Goal: Use online tool/utility: Use online tool/utility

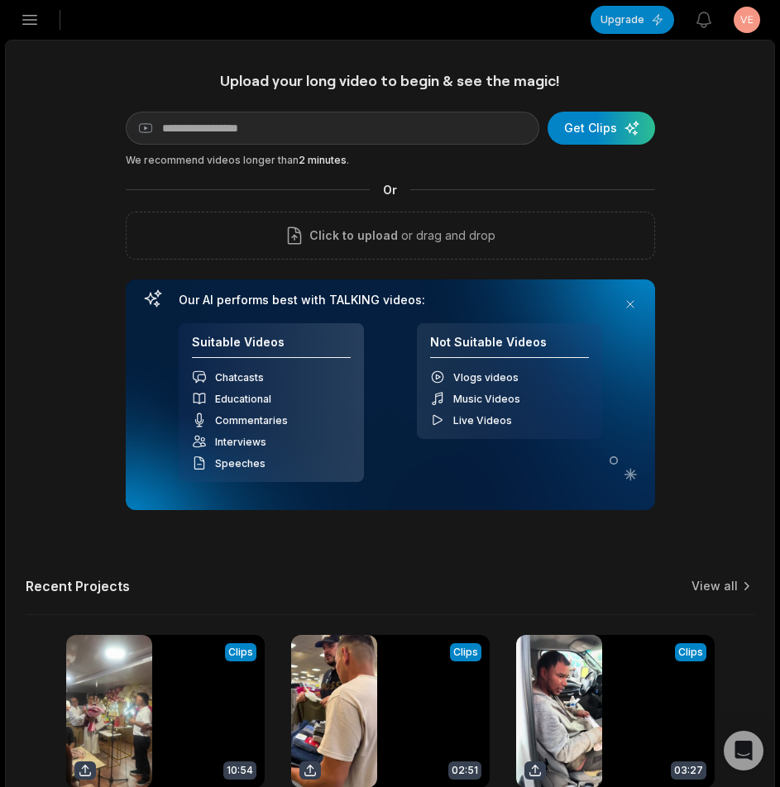
click at [33, 20] on icon "button" at bounding box center [30, 20] width 14 height 9
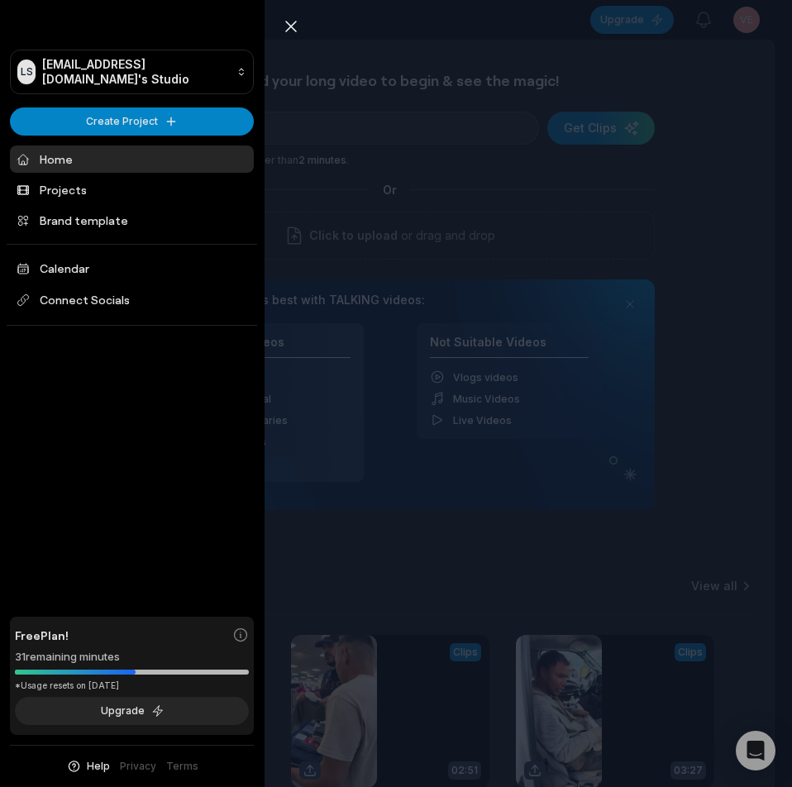
click at [728, 323] on div "Close sidebar LS Ldsyufei@telegmail.com's Studio Create Project Home Projects B…" at bounding box center [396, 393] width 792 height 787
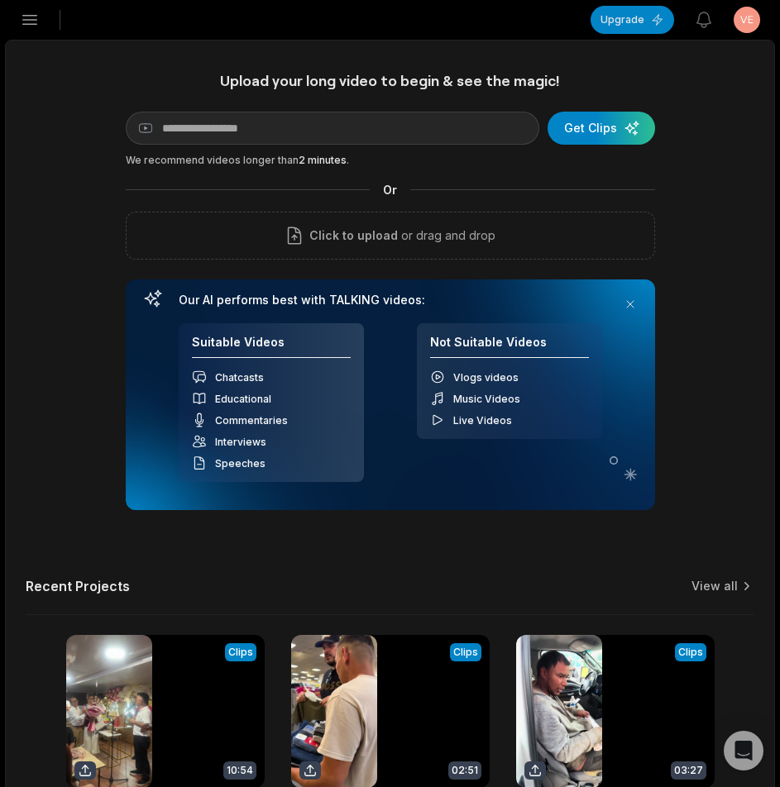
scroll to position [394, 0]
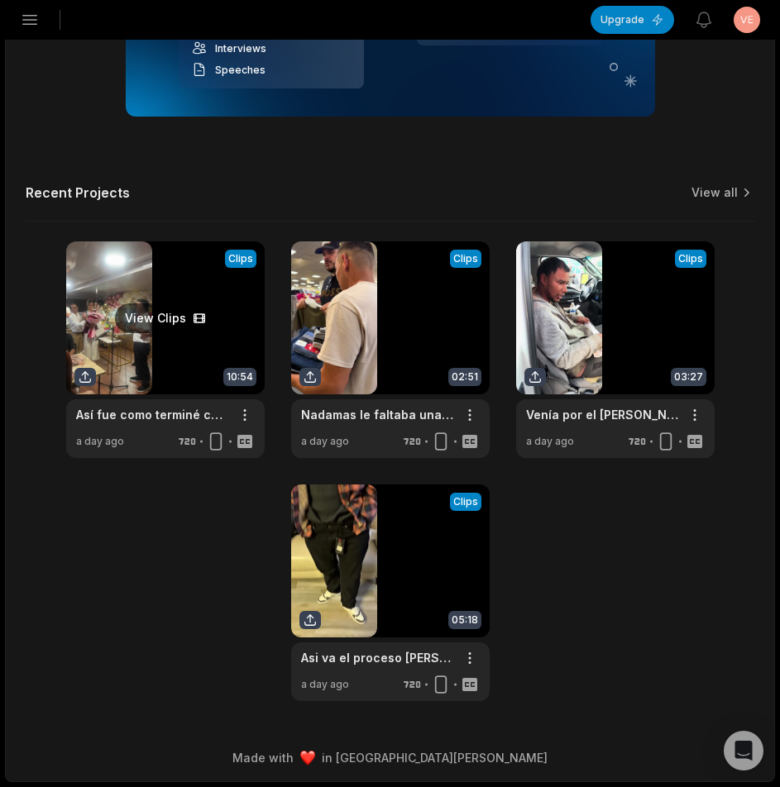
click at [181, 278] on link at bounding box center [165, 349] width 198 height 217
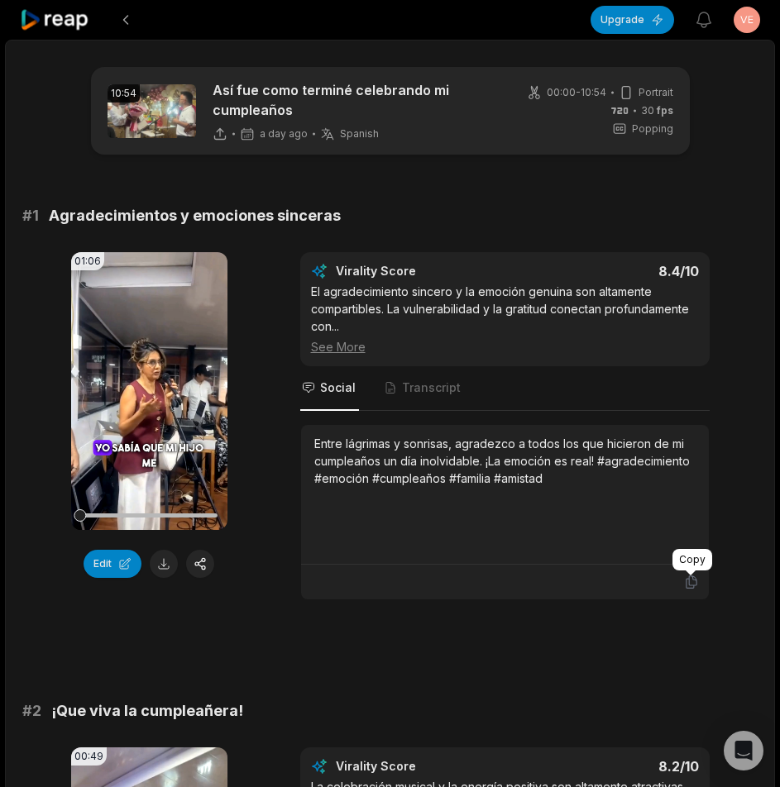
click at [691, 581] on icon at bounding box center [691, 582] width 15 height 15
click at [174, 566] on button at bounding box center [164, 564] width 28 height 28
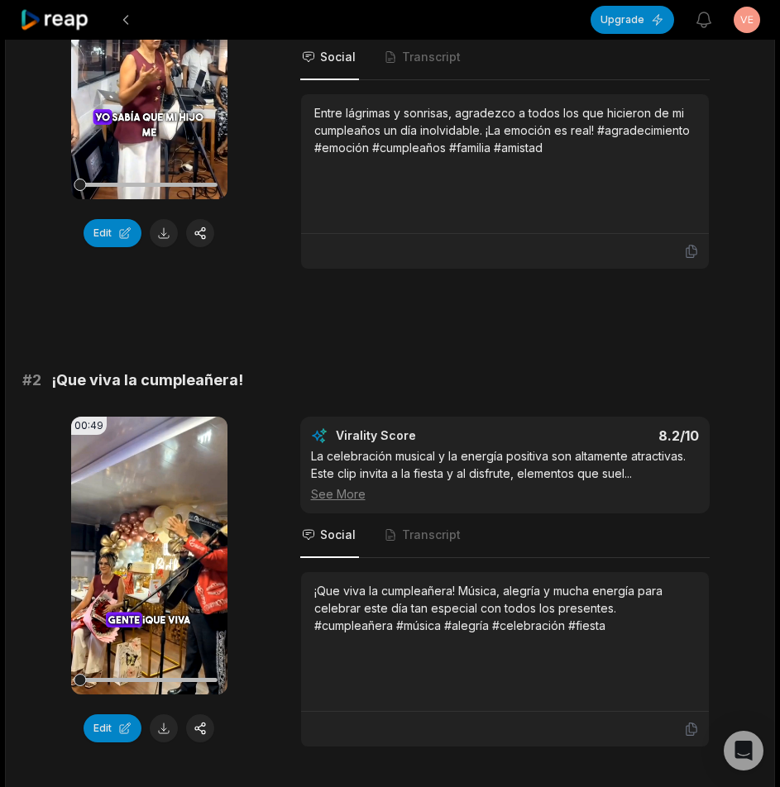
scroll to position [579, 0]
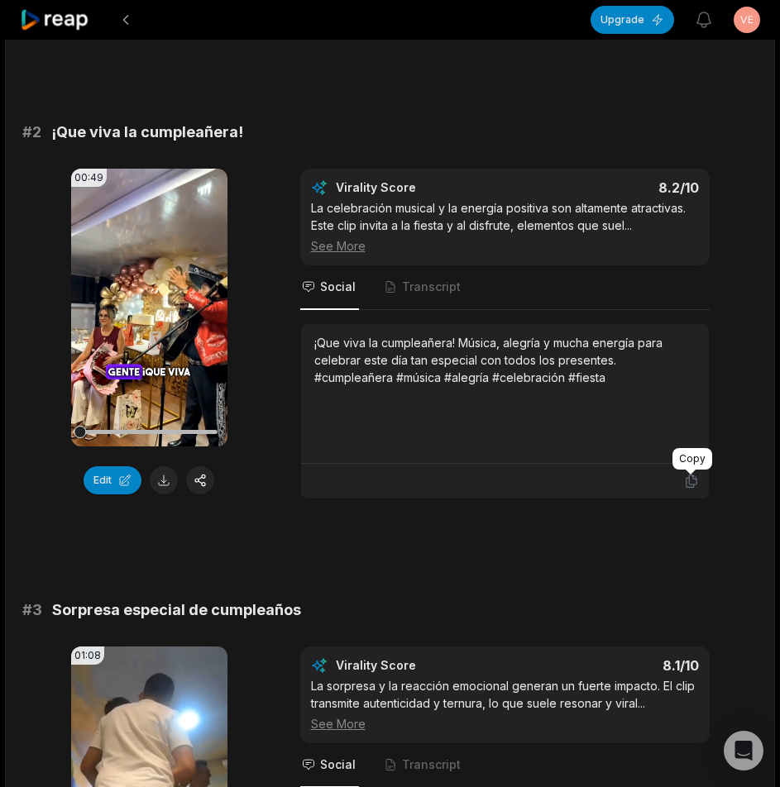
click at [691, 482] on icon at bounding box center [691, 481] width 15 height 15
click at [170, 476] on button at bounding box center [164, 480] width 28 height 28
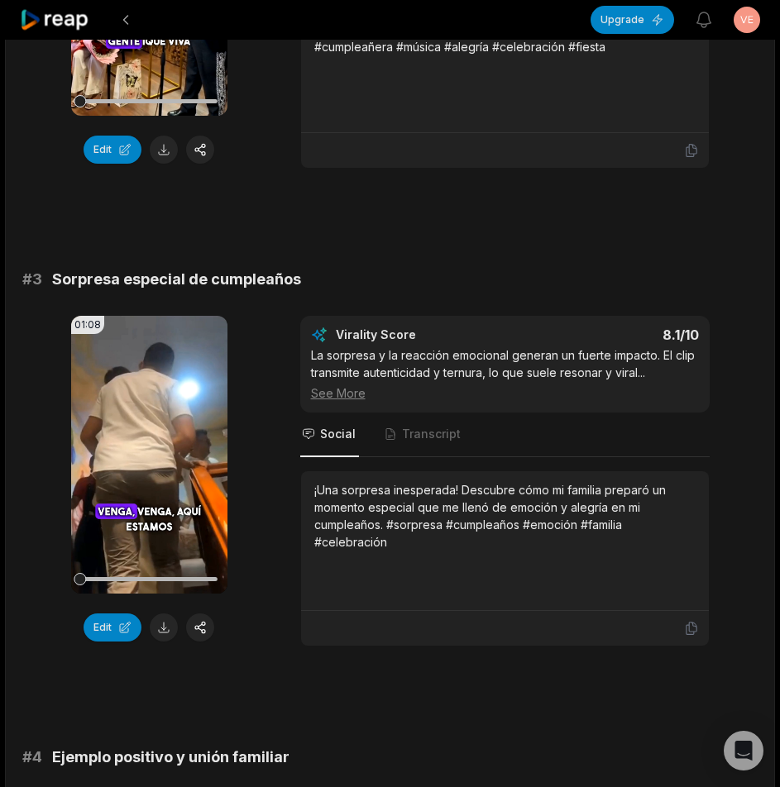
scroll to position [992, 0]
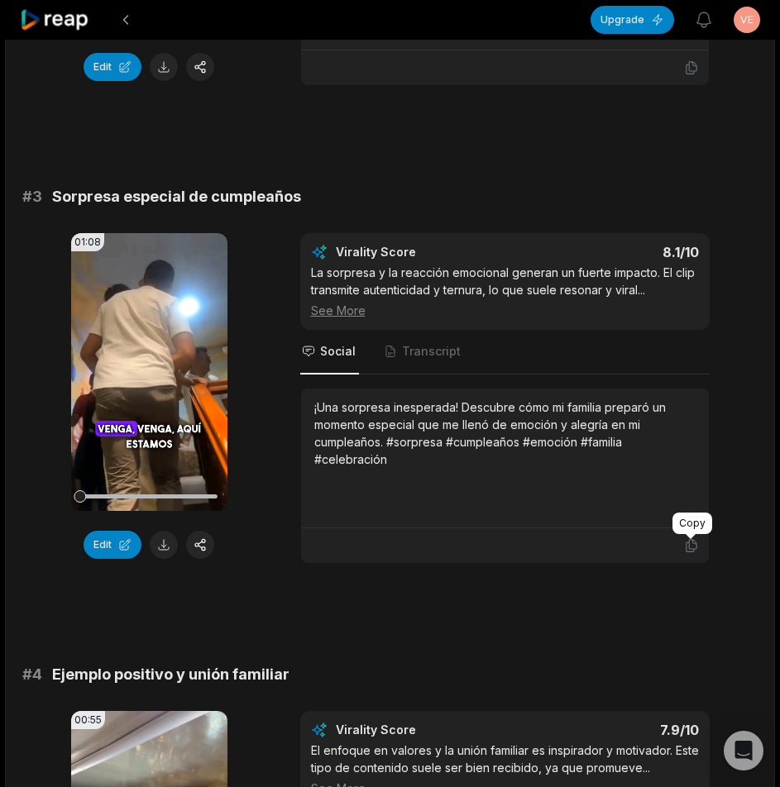
click at [690, 544] on icon at bounding box center [691, 545] width 15 height 15
click at [162, 539] on button at bounding box center [164, 545] width 28 height 28
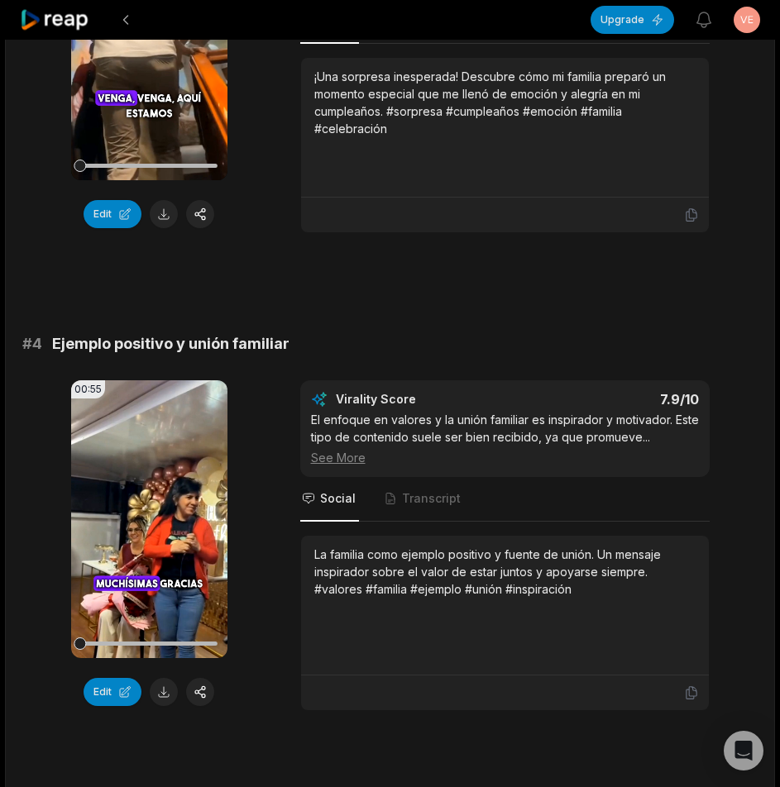
scroll to position [1488, 0]
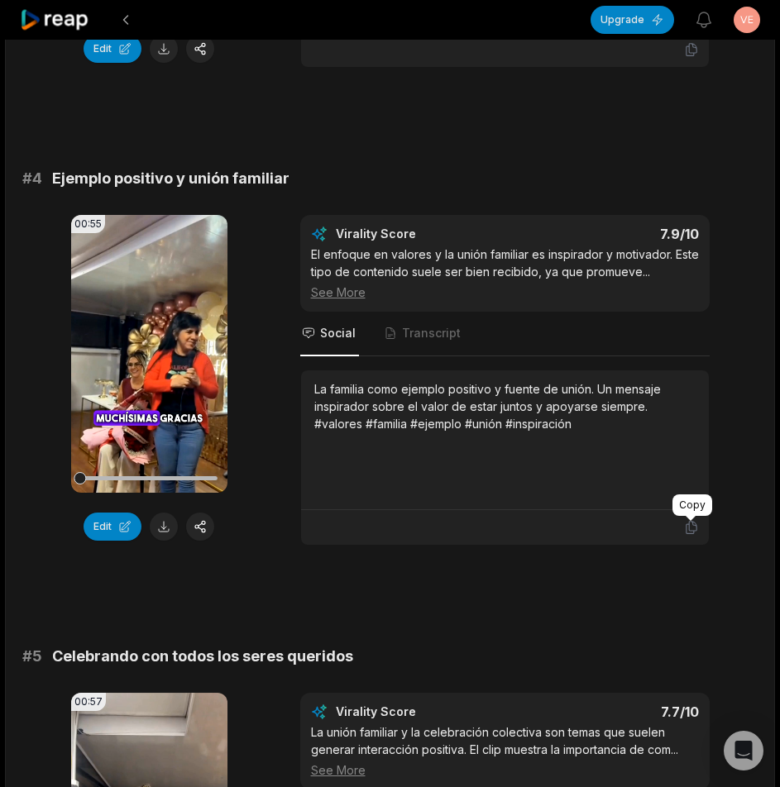
click at [688, 531] on icon at bounding box center [691, 527] width 15 height 15
click at [163, 525] on button at bounding box center [164, 527] width 28 height 28
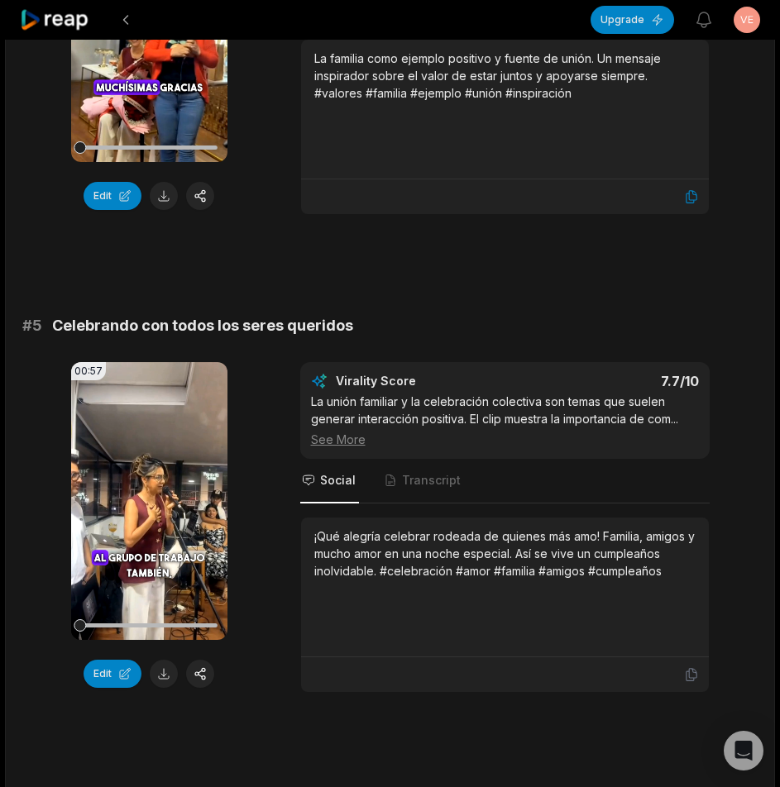
scroll to position [1902, 0]
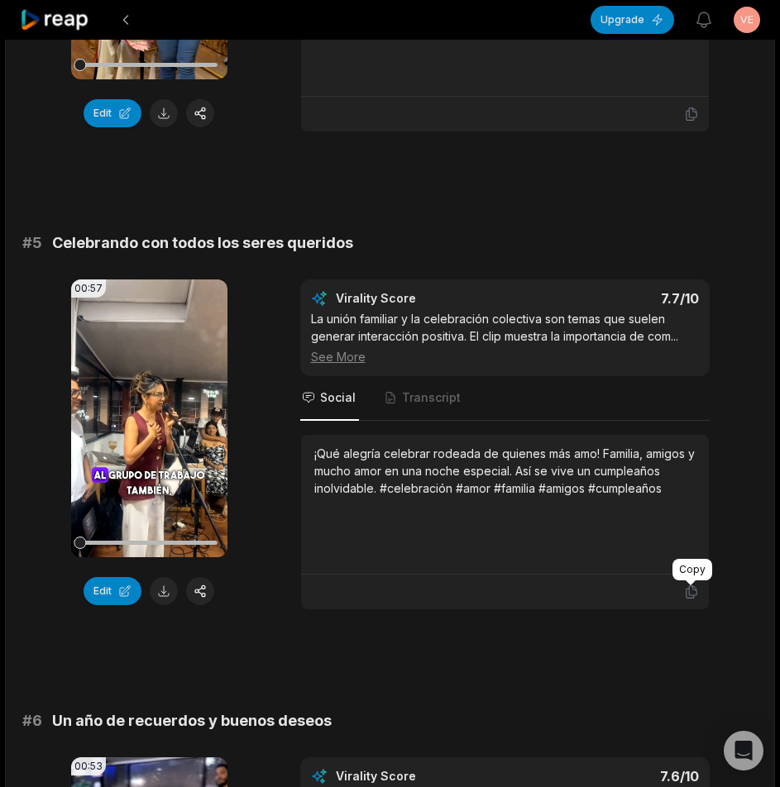
click at [687, 592] on icon at bounding box center [691, 592] width 15 height 15
click at [156, 589] on button at bounding box center [164, 591] width 28 height 28
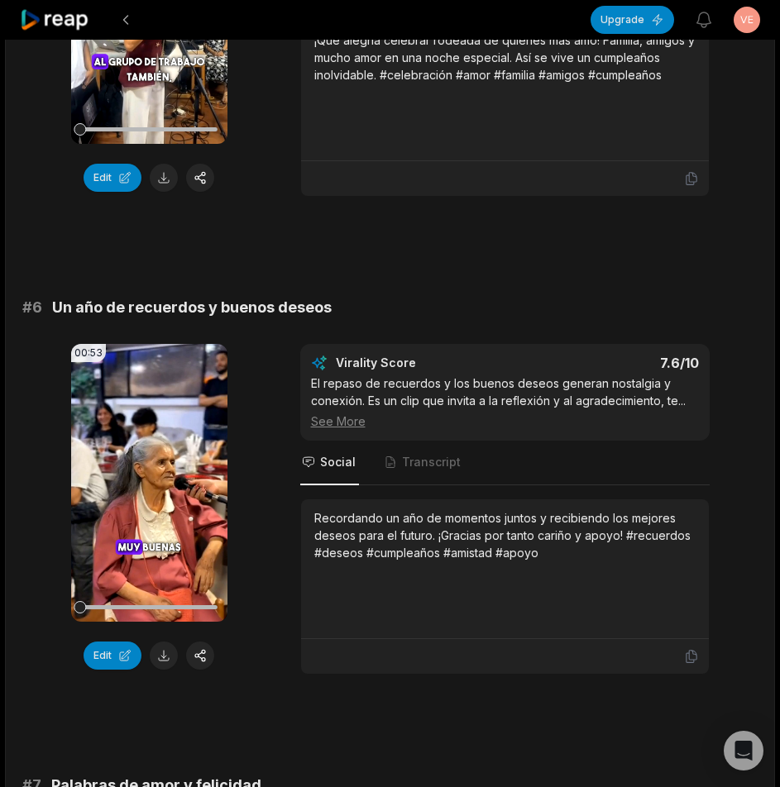
scroll to position [2398, 0]
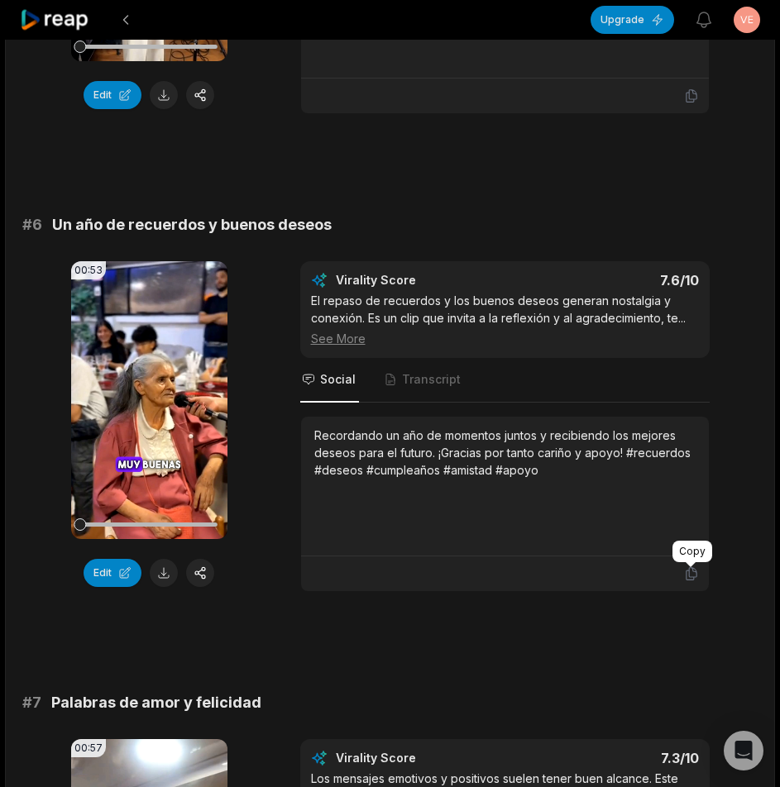
click at [691, 574] on icon at bounding box center [691, 573] width 15 height 15
click at [161, 576] on button at bounding box center [164, 573] width 28 height 28
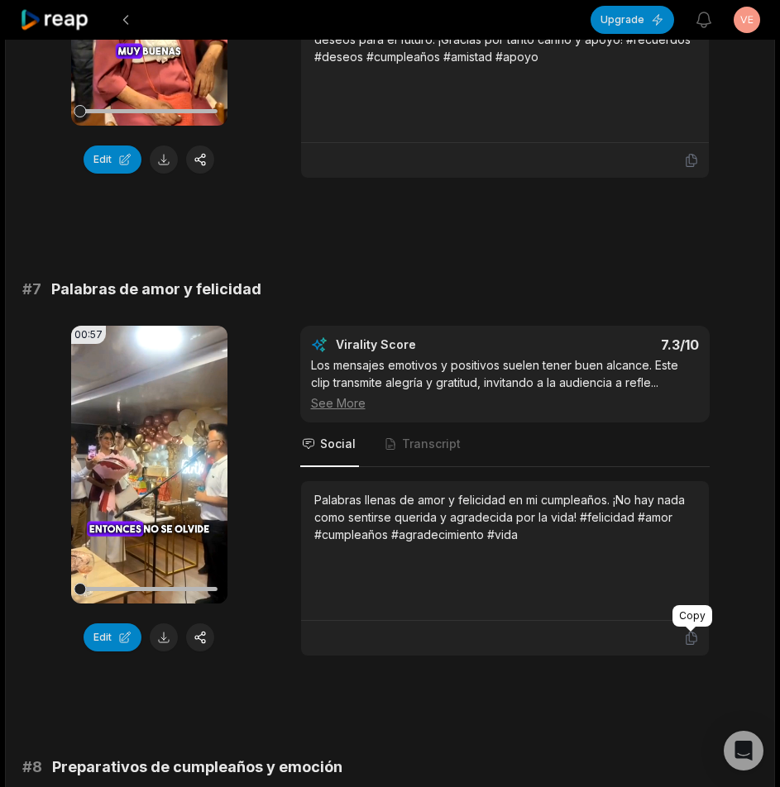
click at [684, 635] on icon at bounding box center [691, 638] width 15 height 15
click at [165, 633] on button at bounding box center [164, 637] width 28 height 28
click at [74, 590] on div at bounding box center [80, 589] width 12 height 12
click at [92, 591] on div at bounding box center [148, 589] width 137 height 29
click at [156, 499] on video "Your browser does not support mp4 format." at bounding box center [149, 465] width 156 height 278
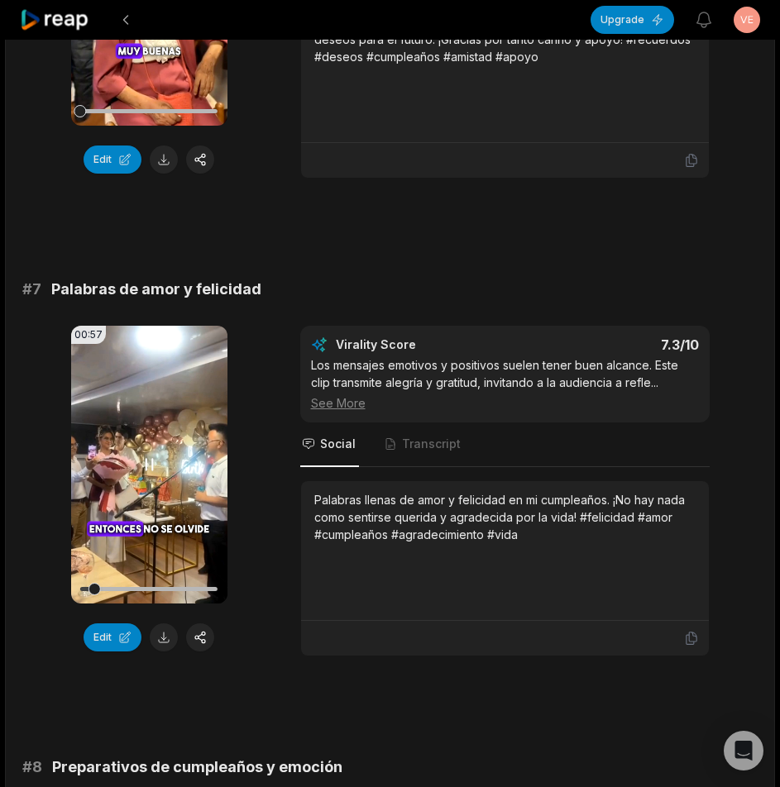
click at [119, 588] on div at bounding box center [148, 589] width 137 height 4
click at [152, 588] on div at bounding box center [148, 589] width 137 height 4
click at [185, 587] on div at bounding box center [148, 589] width 137 height 4
click at [184, 595] on div at bounding box center [148, 589] width 137 height 29
click at [148, 471] on icon at bounding box center [149, 465] width 20 height 20
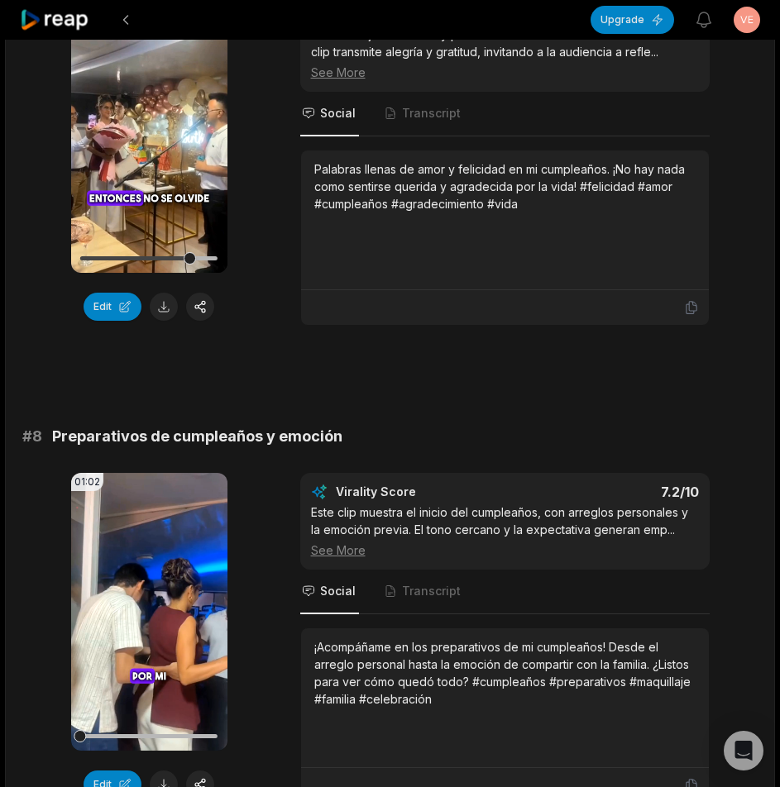
scroll to position [3390, 0]
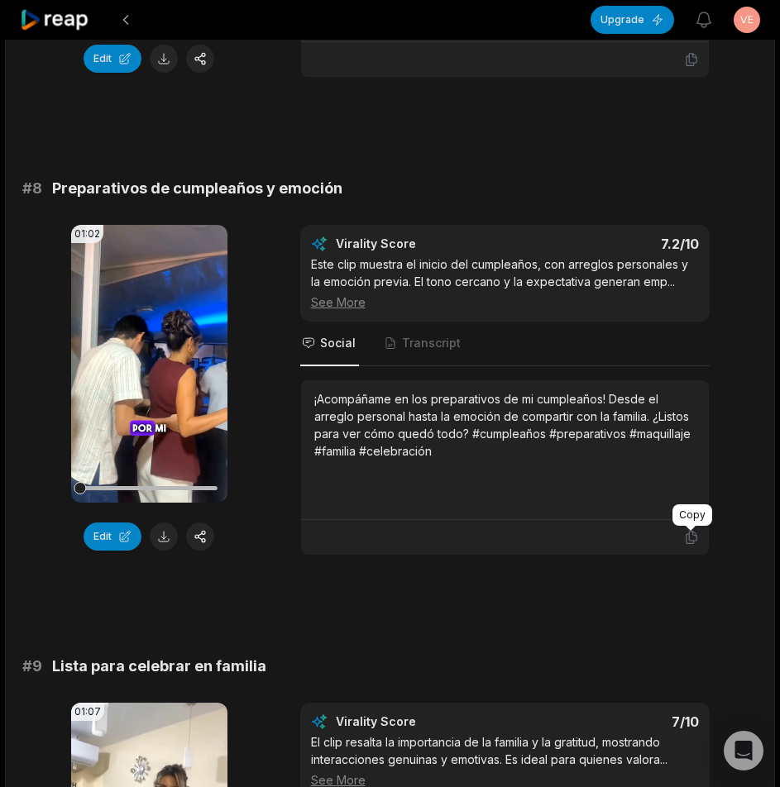
click at [689, 538] on icon at bounding box center [690, 538] width 10 height 12
click at [174, 537] on button at bounding box center [164, 537] width 28 height 28
click at [165, 538] on button at bounding box center [164, 537] width 28 height 28
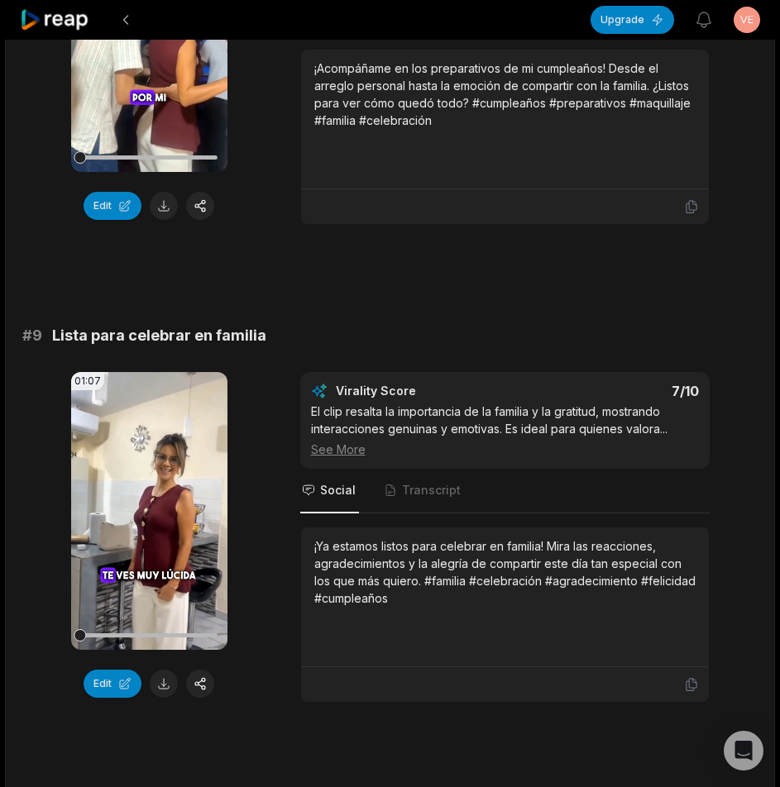
scroll to position [3886, 0]
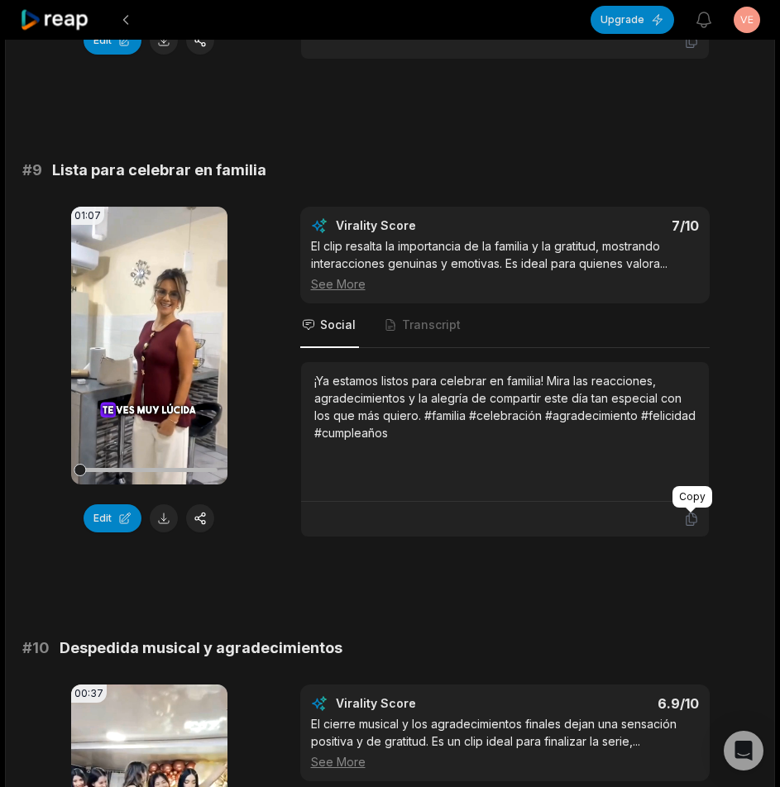
click at [692, 517] on icon at bounding box center [690, 520] width 10 height 12
click at [170, 518] on button at bounding box center [164, 518] width 28 height 28
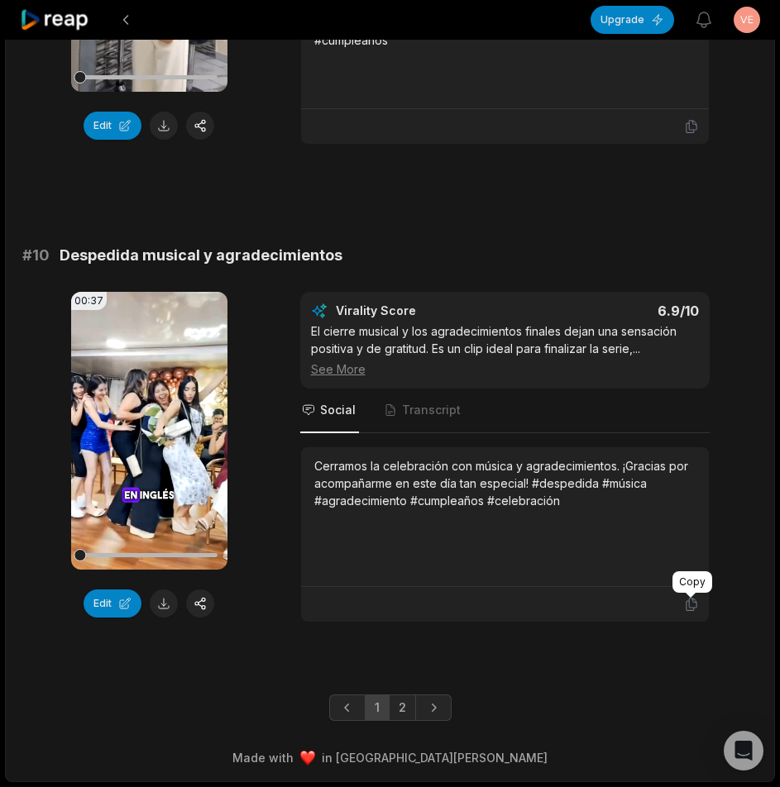
click at [694, 598] on icon at bounding box center [691, 604] width 15 height 15
click at [158, 608] on button at bounding box center [164, 604] width 28 height 28
click at [407, 705] on link "2" at bounding box center [402, 708] width 27 height 26
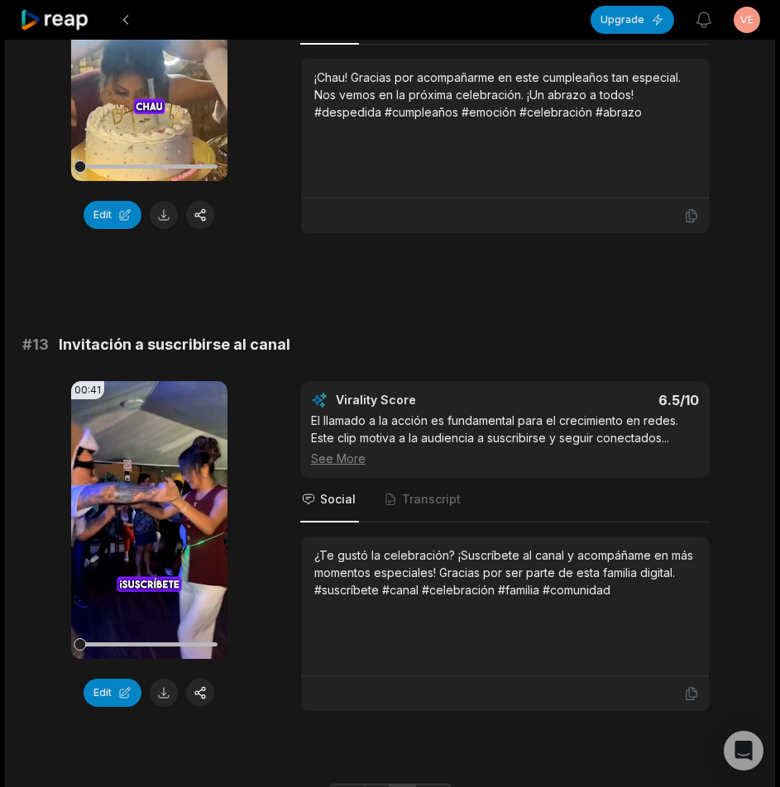
scroll to position [910, 0]
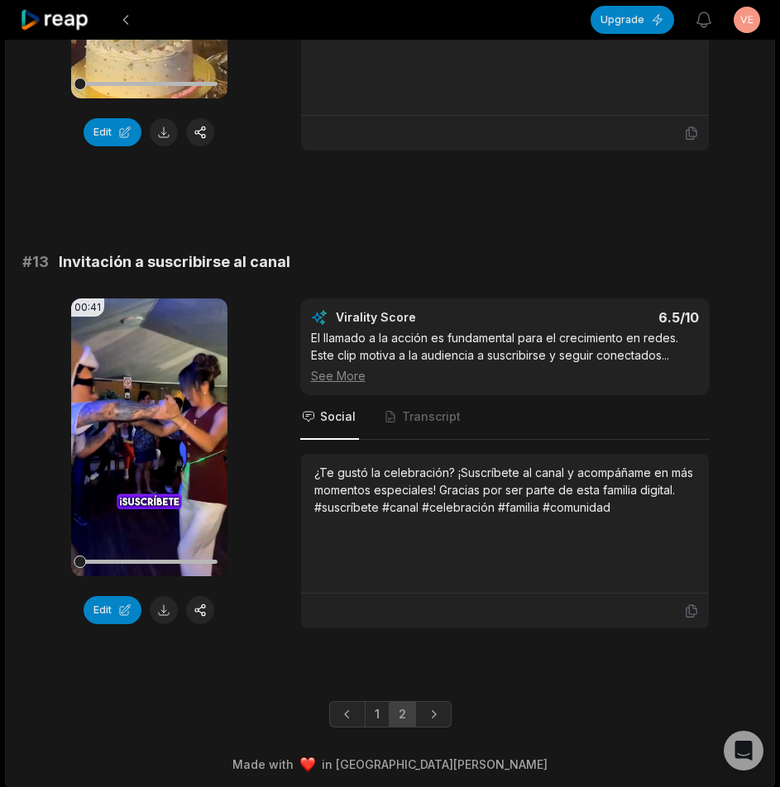
click at [690, 614] on icon at bounding box center [690, 611] width 10 height 12
click at [170, 609] on button at bounding box center [164, 610] width 28 height 28
click at [162, 609] on button at bounding box center [164, 610] width 28 height 28
click at [26, 29] on icon at bounding box center [55, 20] width 70 height 22
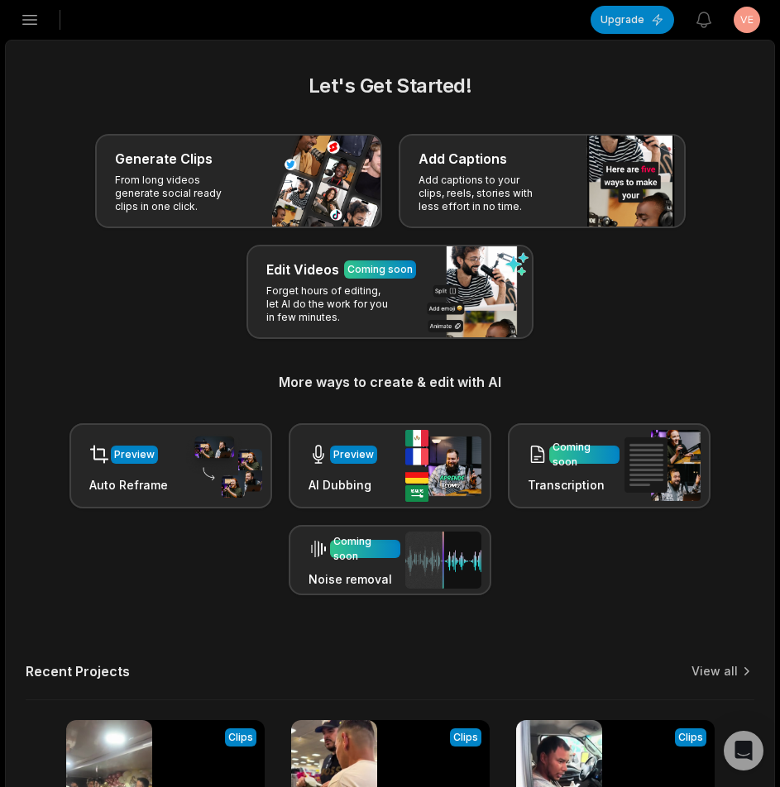
click at [26, 22] on icon "button" at bounding box center [30, 20] width 20 height 20
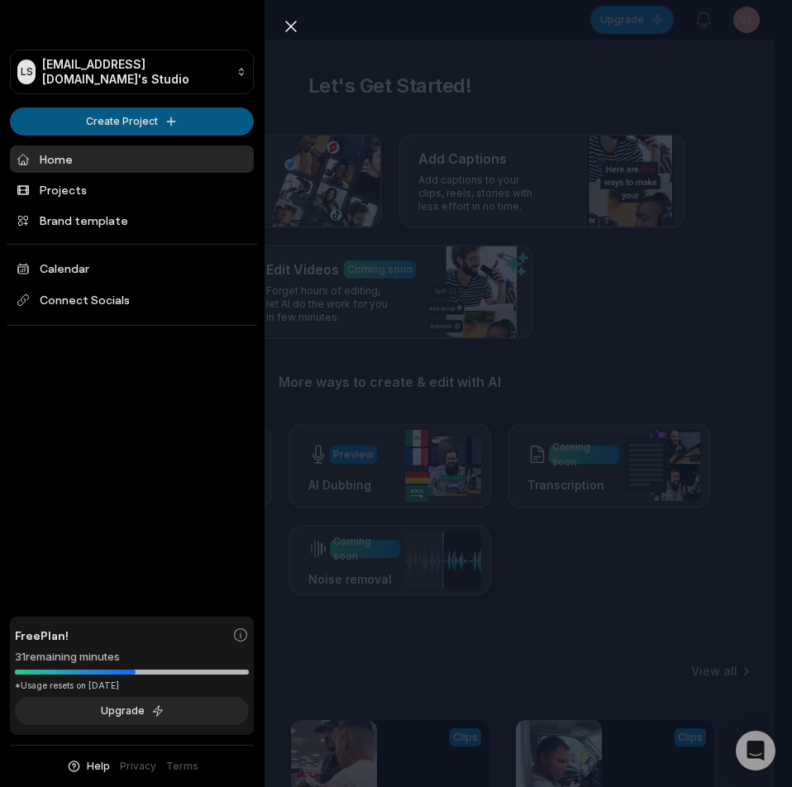
click at [77, 112] on html "LS Ldsyufei@telegmail.com's Studio Create Project Home Projects Brand template …" at bounding box center [396, 393] width 792 height 787
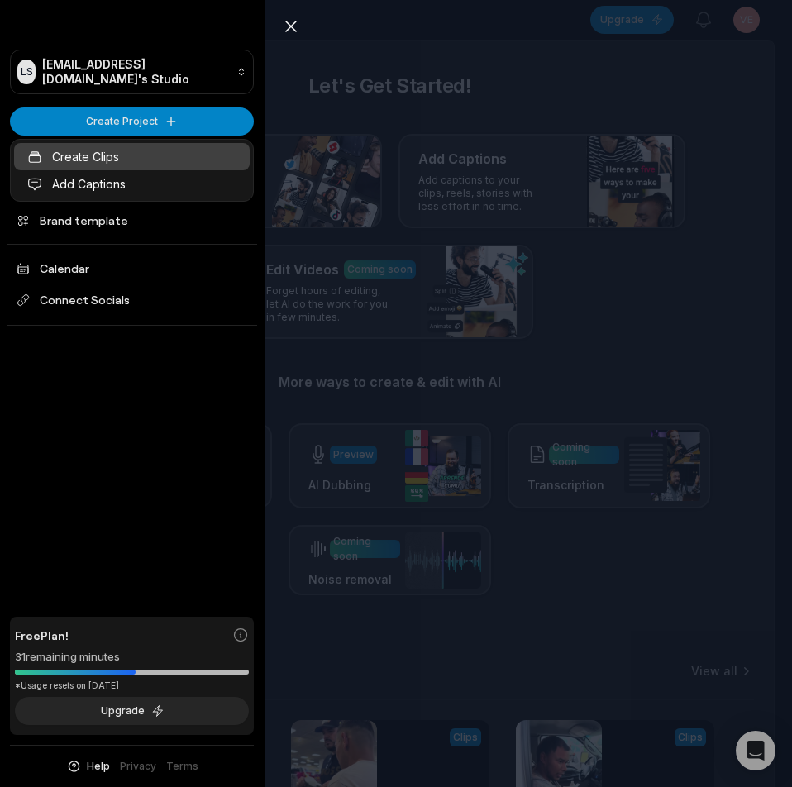
click at [104, 150] on link "Create Clips" at bounding box center [132, 156] width 236 height 27
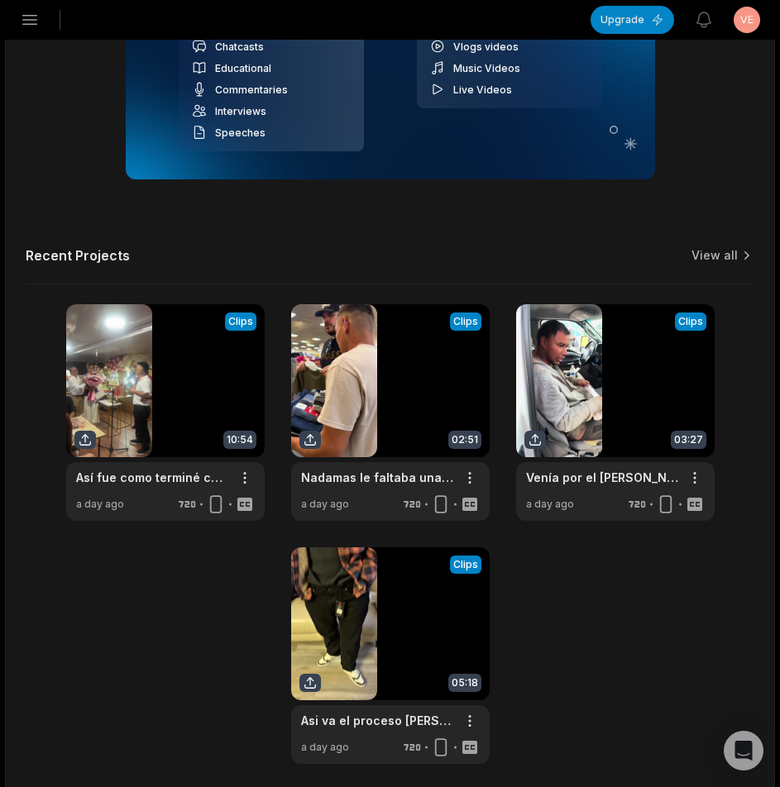
scroll to position [83, 0]
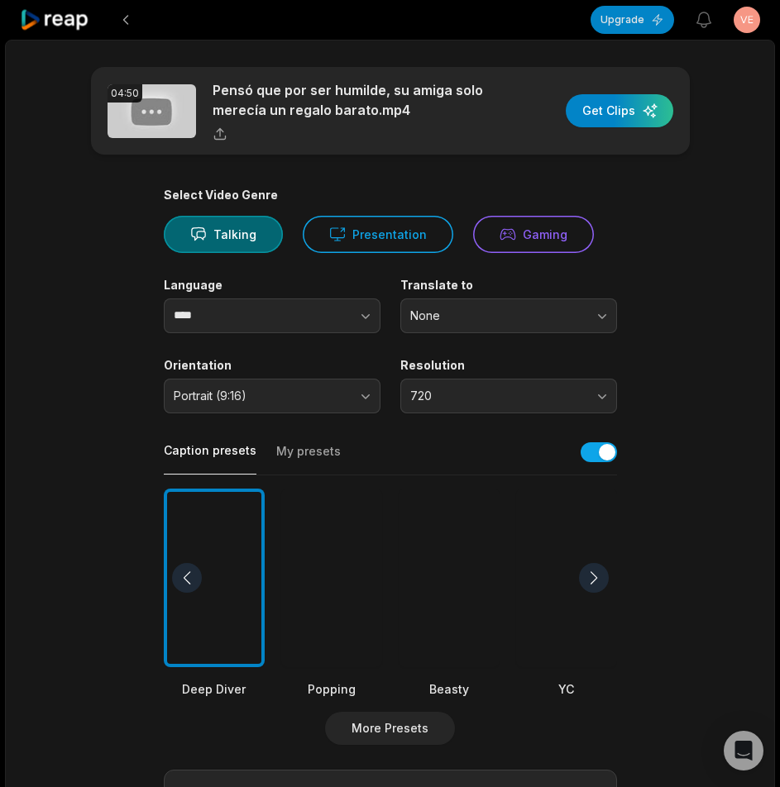
click at [356, 600] on div at bounding box center [331, 578] width 101 height 179
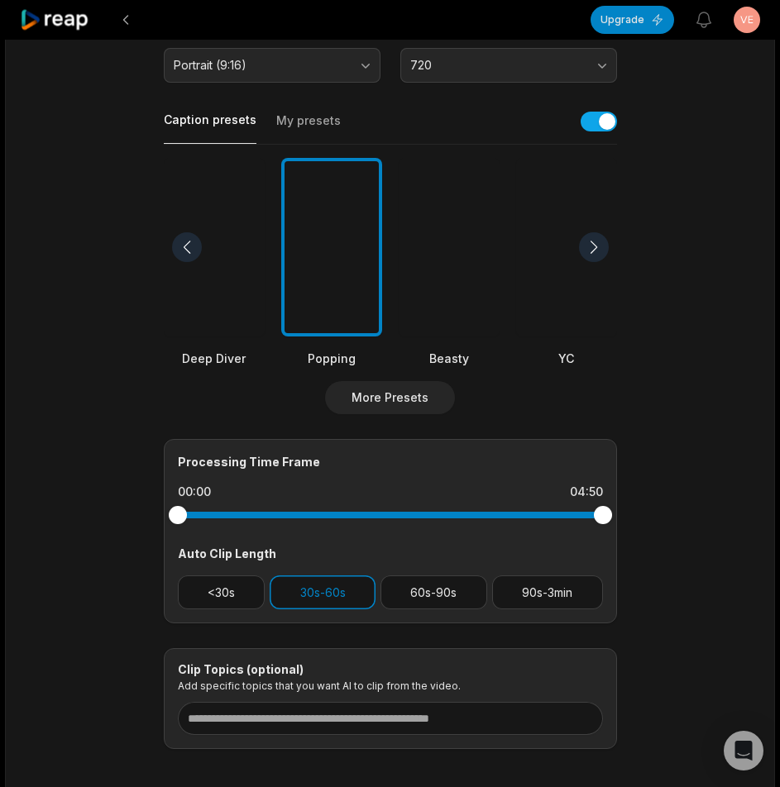
scroll to position [165, 0]
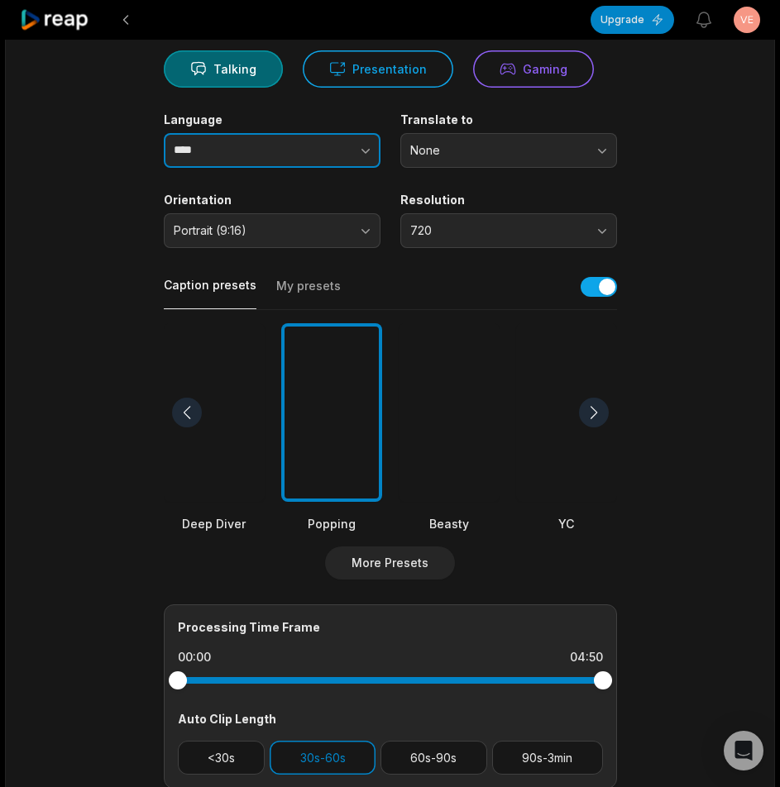
click at [309, 159] on button "button" at bounding box center [332, 150] width 94 height 35
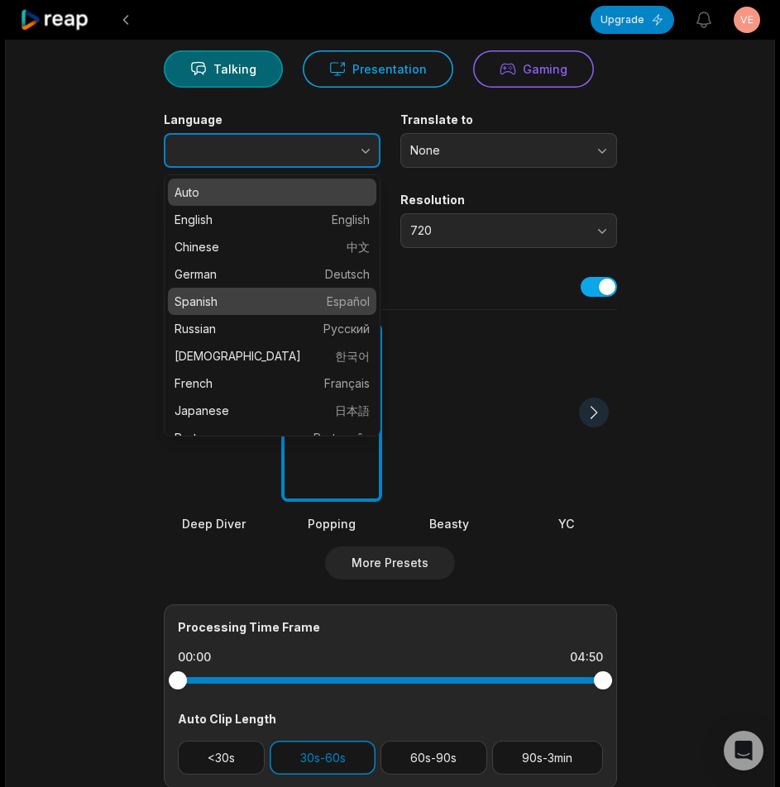
type input "*******"
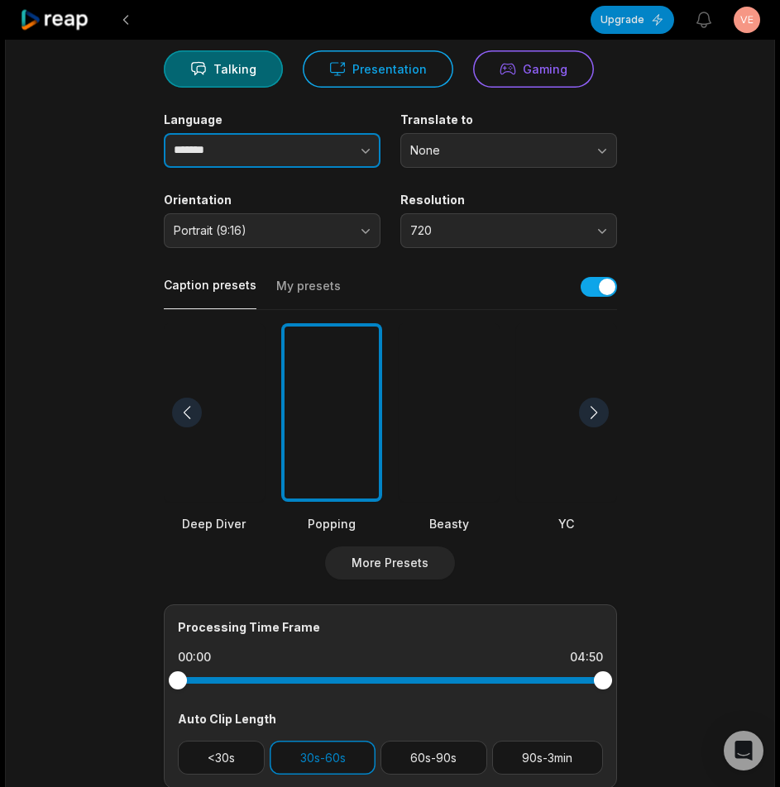
scroll to position [412, 0]
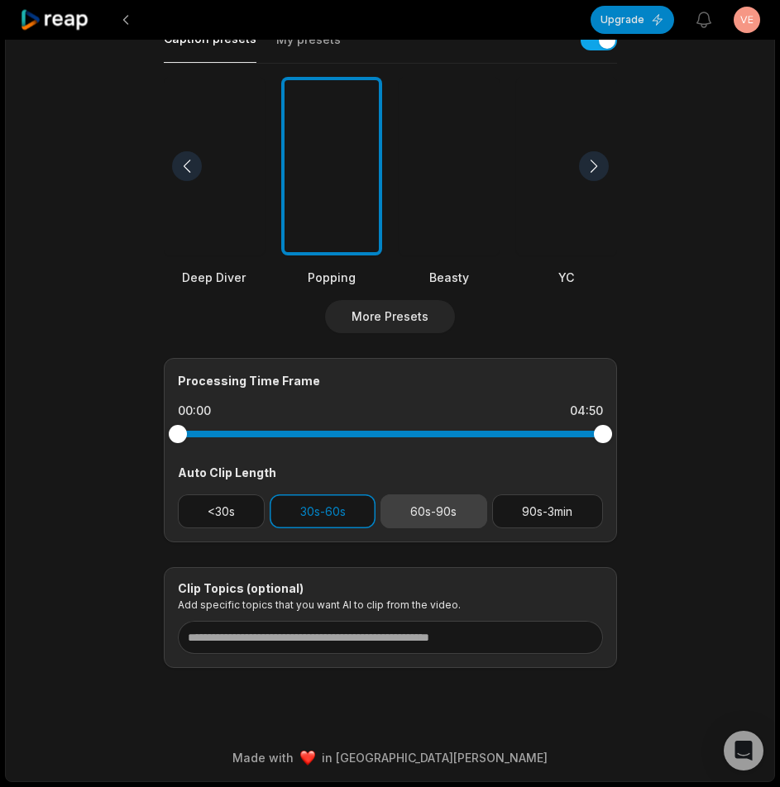
click at [417, 517] on button "60s-90s" at bounding box center [433, 511] width 107 height 34
click at [341, 510] on button "30s-60s" at bounding box center [323, 511] width 106 height 34
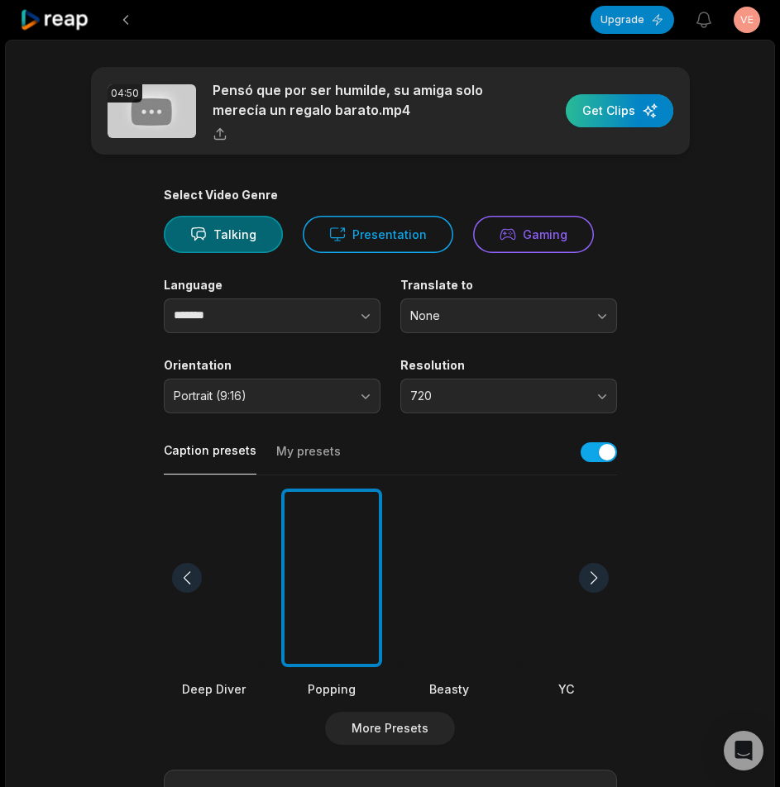
click at [625, 123] on div "button" at bounding box center [619, 110] width 107 height 33
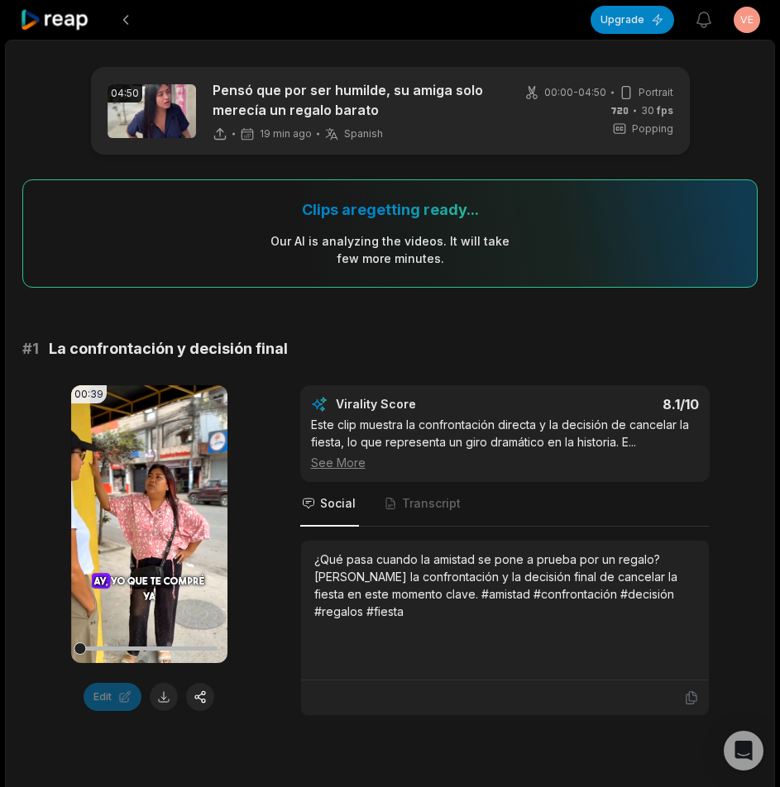
click at [51, 24] on icon at bounding box center [55, 20] width 70 height 22
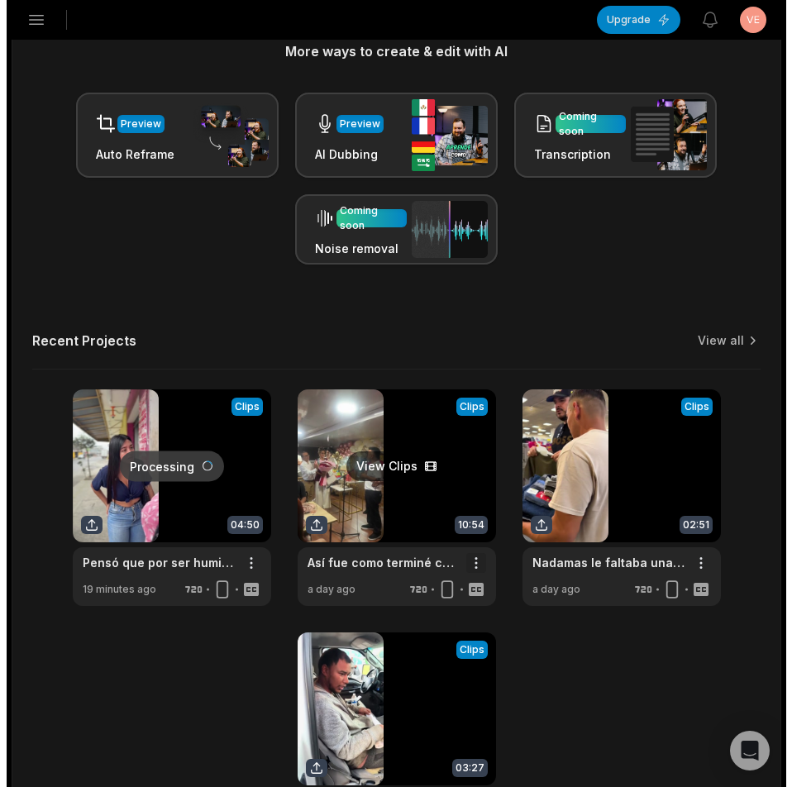
scroll to position [479, 0]
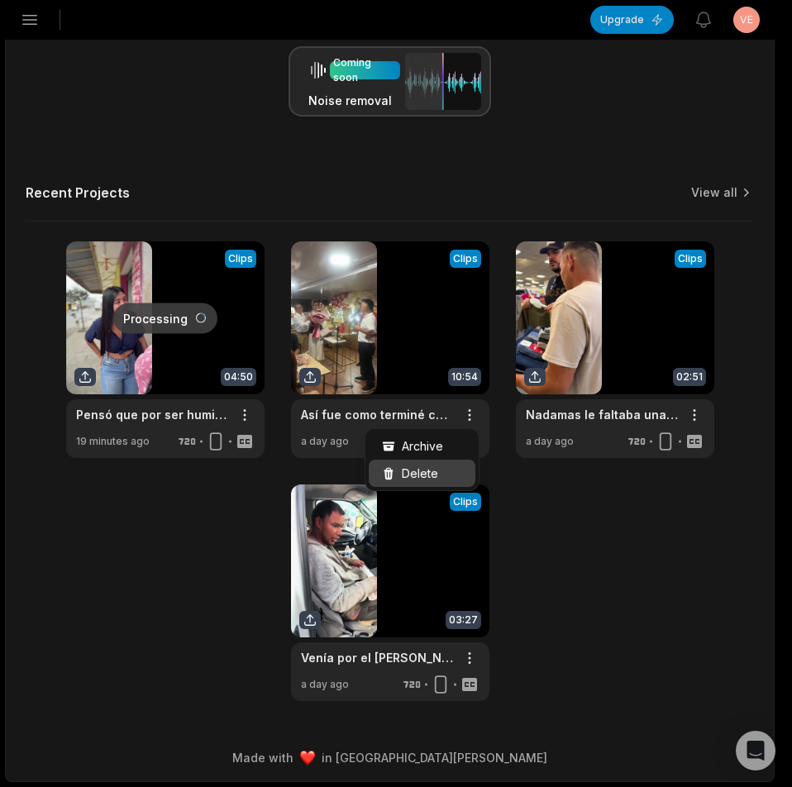
click at [417, 467] on span "Delete" at bounding box center [420, 473] width 36 height 17
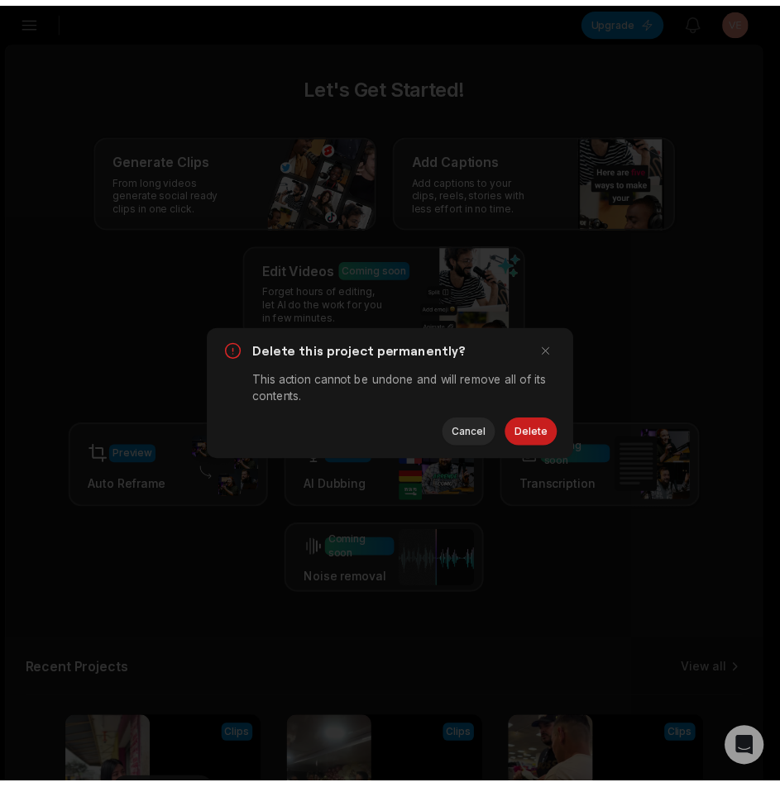
scroll to position [0, 0]
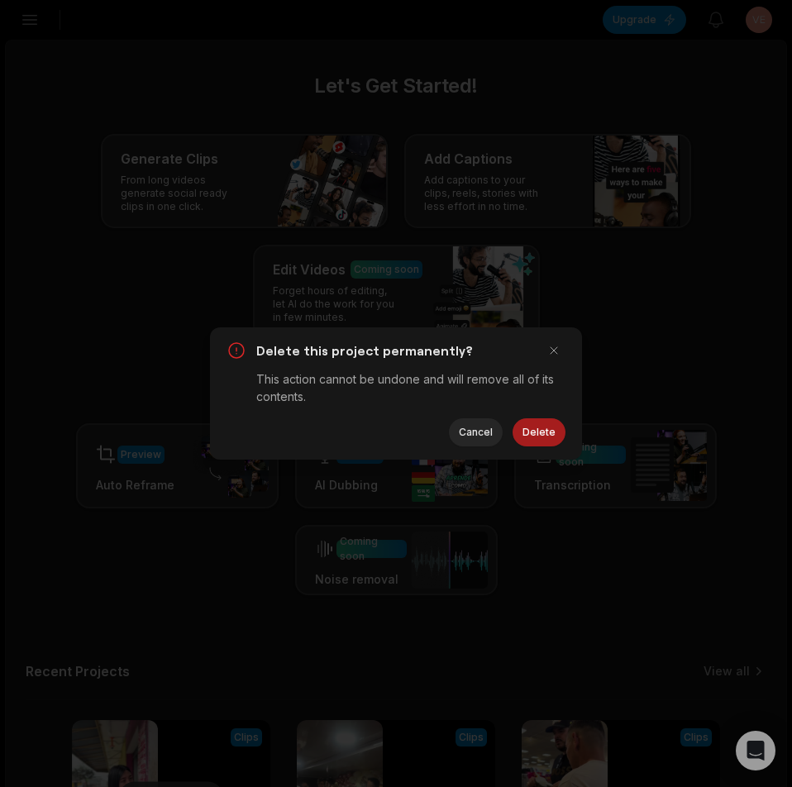
click at [549, 432] on button "Delete" at bounding box center [539, 432] width 53 height 28
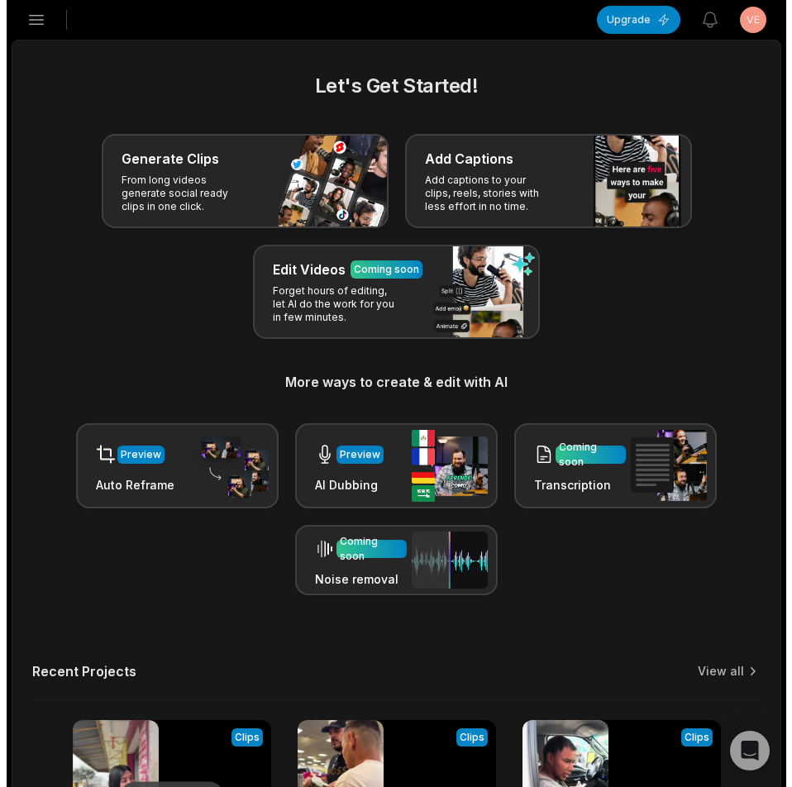
scroll to position [331, 0]
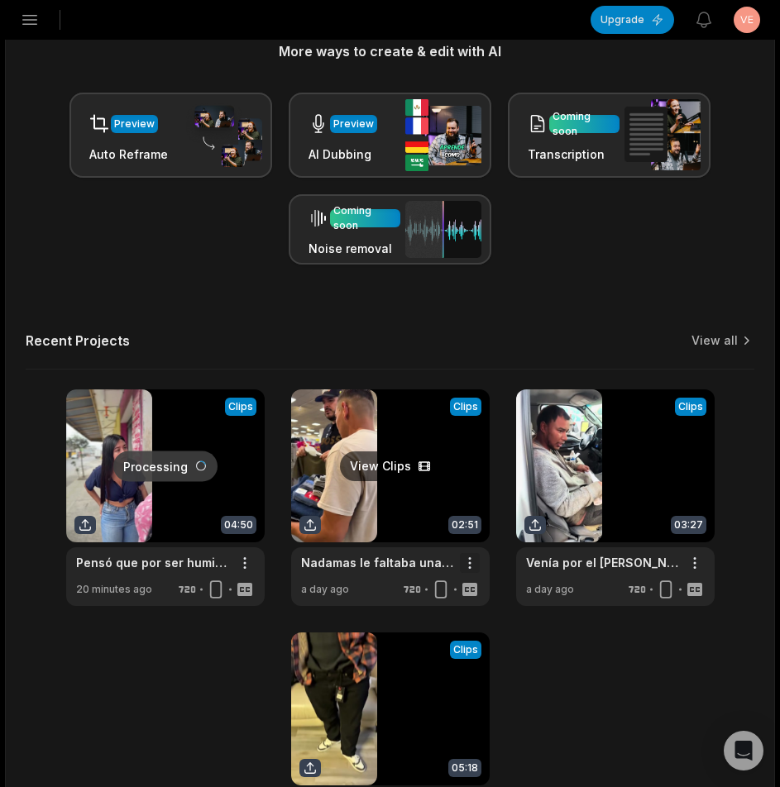
click at [471, 456] on html "LS Ldsyufei@telegmail.com's Studio Create Project Home Projects Brand template …" at bounding box center [390, 62] width 780 height 787
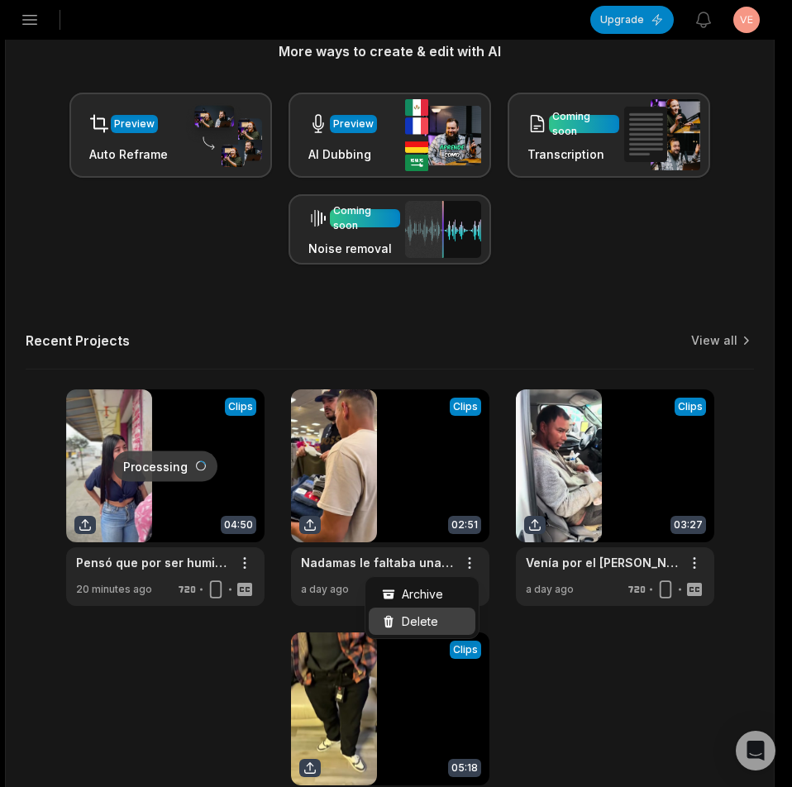
click at [433, 616] on span "Delete" at bounding box center [420, 621] width 36 height 17
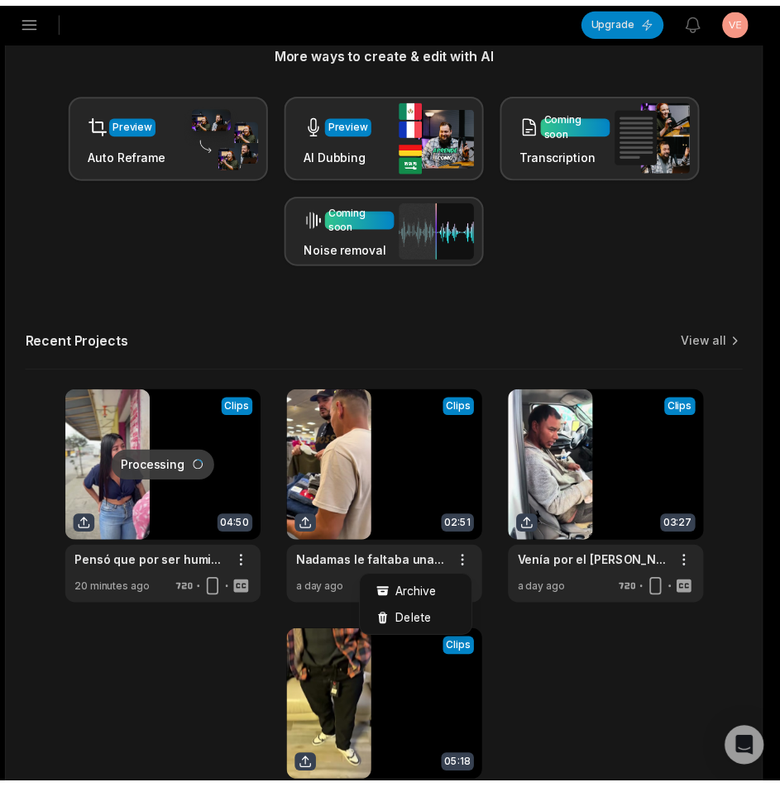
scroll to position [0, 0]
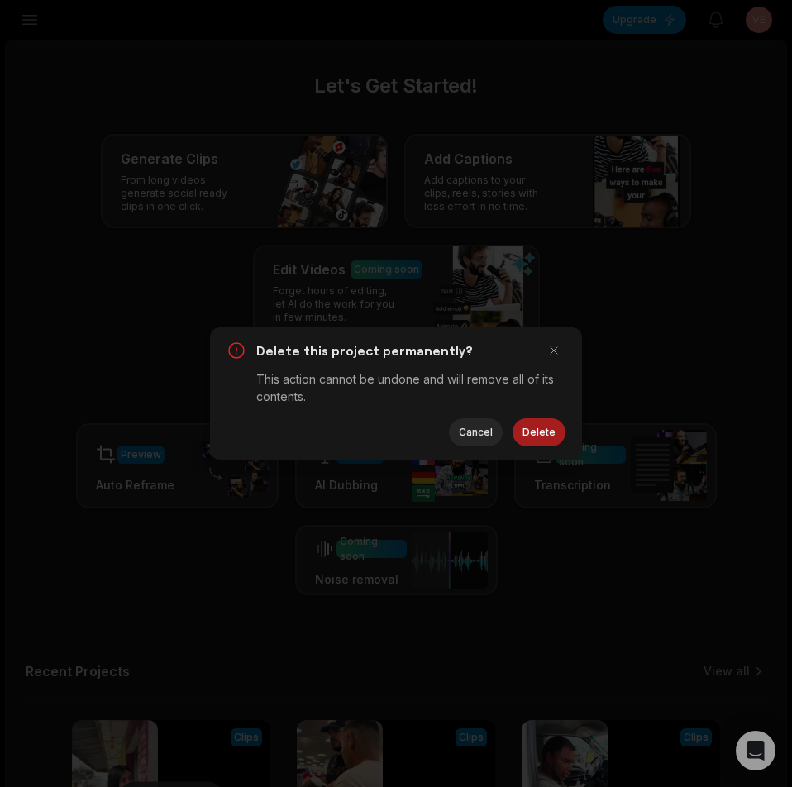
click at [538, 431] on button "Delete" at bounding box center [539, 432] width 53 height 28
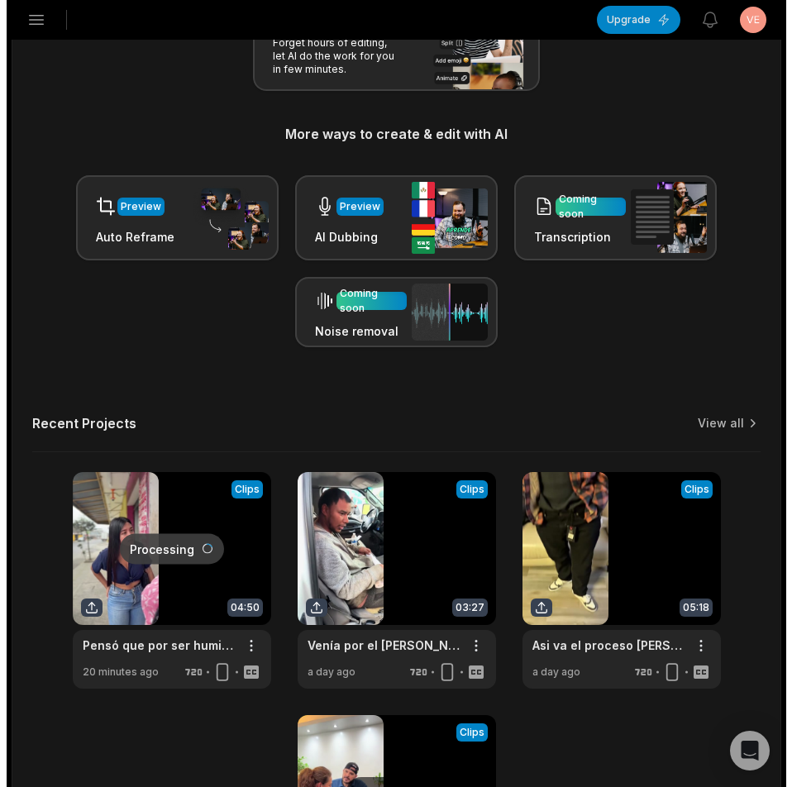
scroll to position [479, 0]
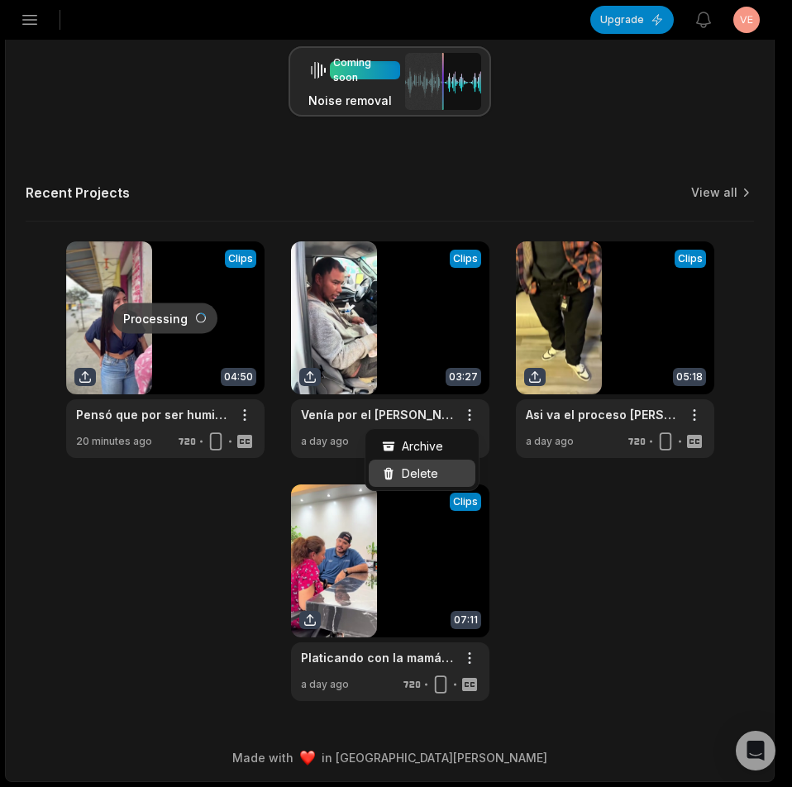
click at [412, 468] on span "Delete" at bounding box center [420, 473] width 36 height 17
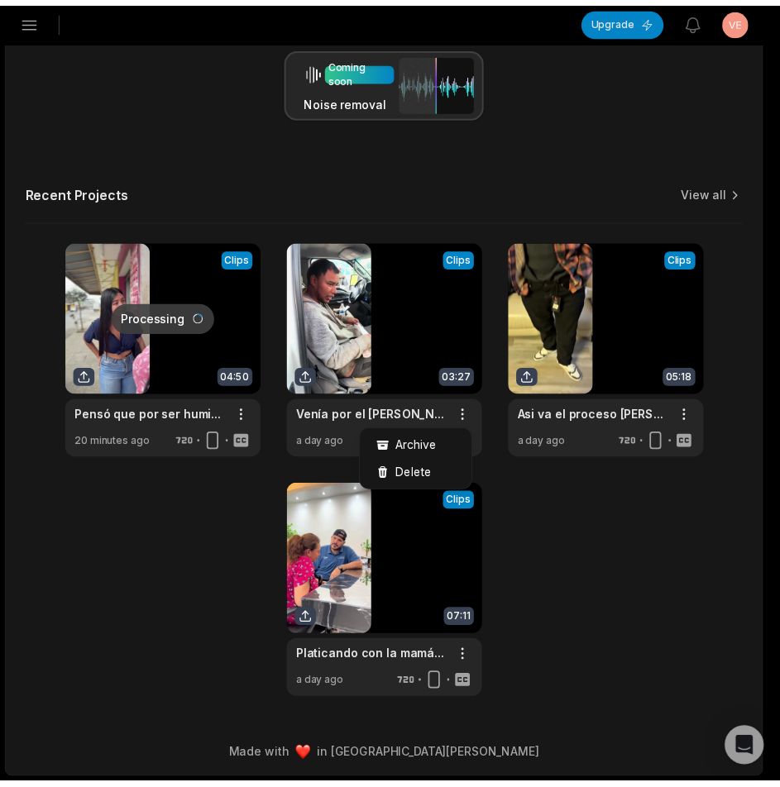
scroll to position [0, 0]
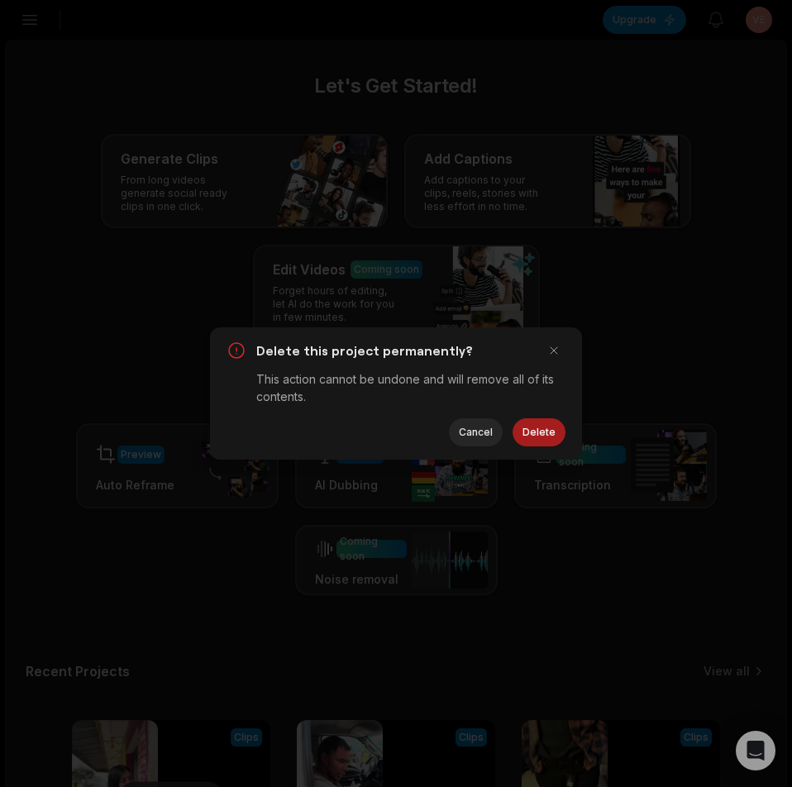
click at [529, 423] on button "Delete" at bounding box center [539, 432] width 53 height 28
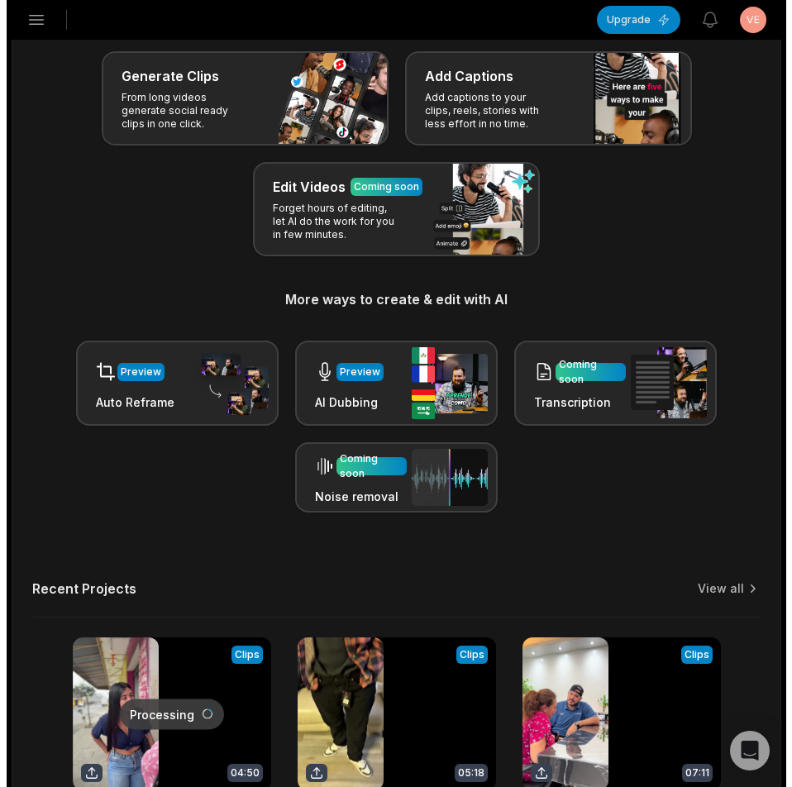
scroll to position [236, 0]
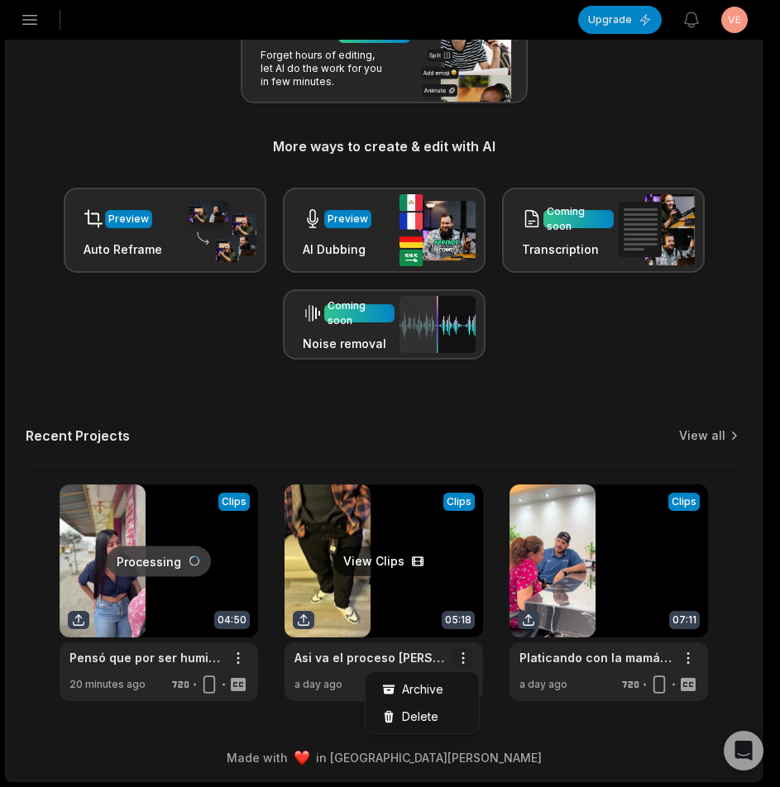
click at [472, 552] on html "LS Ldsyufei@telegmail.com's Studio Create Project Home Projects Brand template …" at bounding box center [390, 157] width 780 height 787
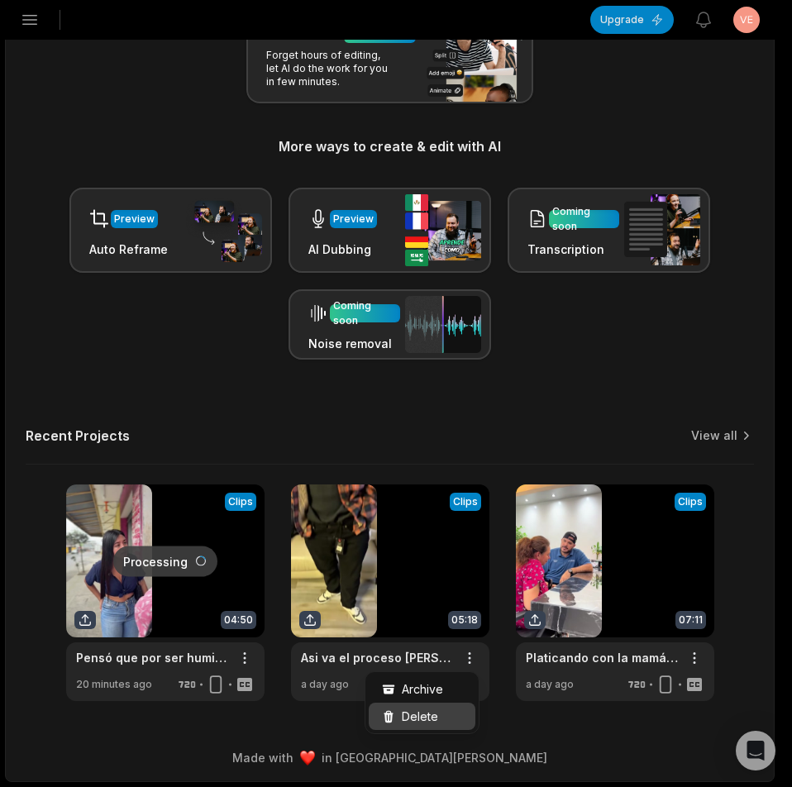
click at [419, 708] on span "Delete" at bounding box center [420, 716] width 36 height 17
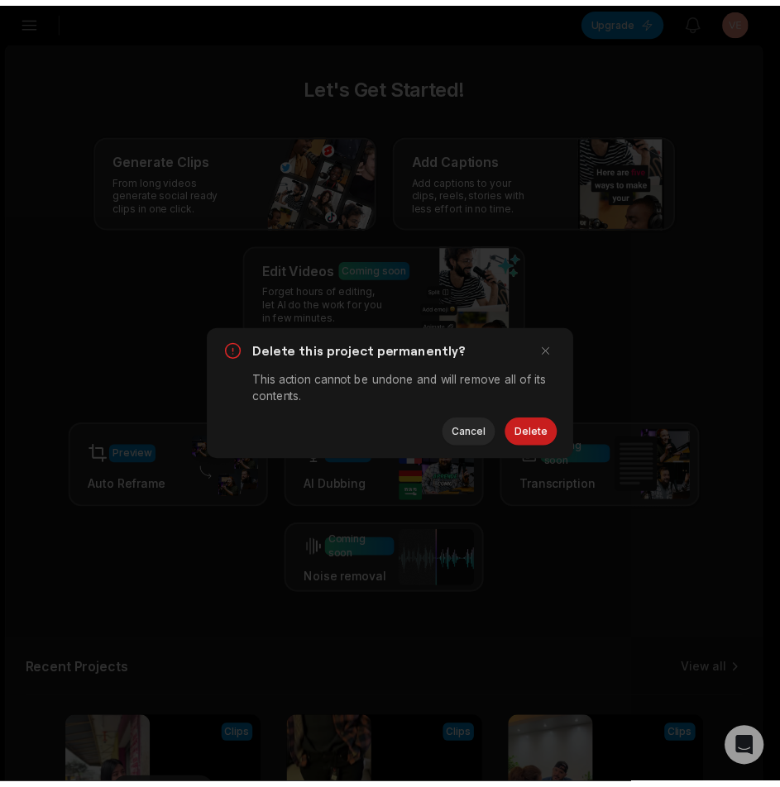
scroll to position [0, 0]
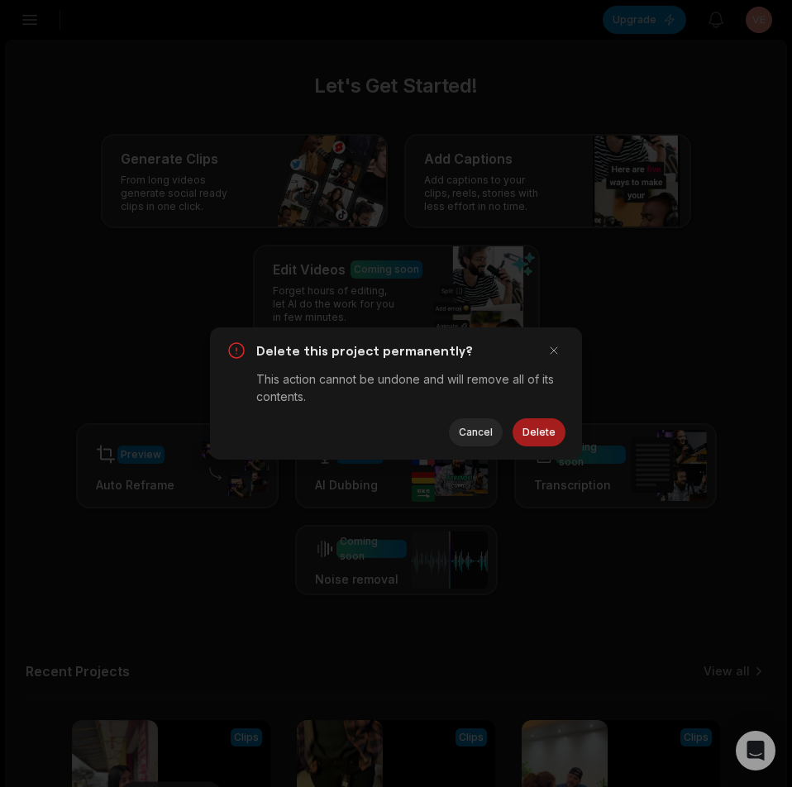
click at [531, 427] on button "Delete" at bounding box center [539, 432] width 53 height 28
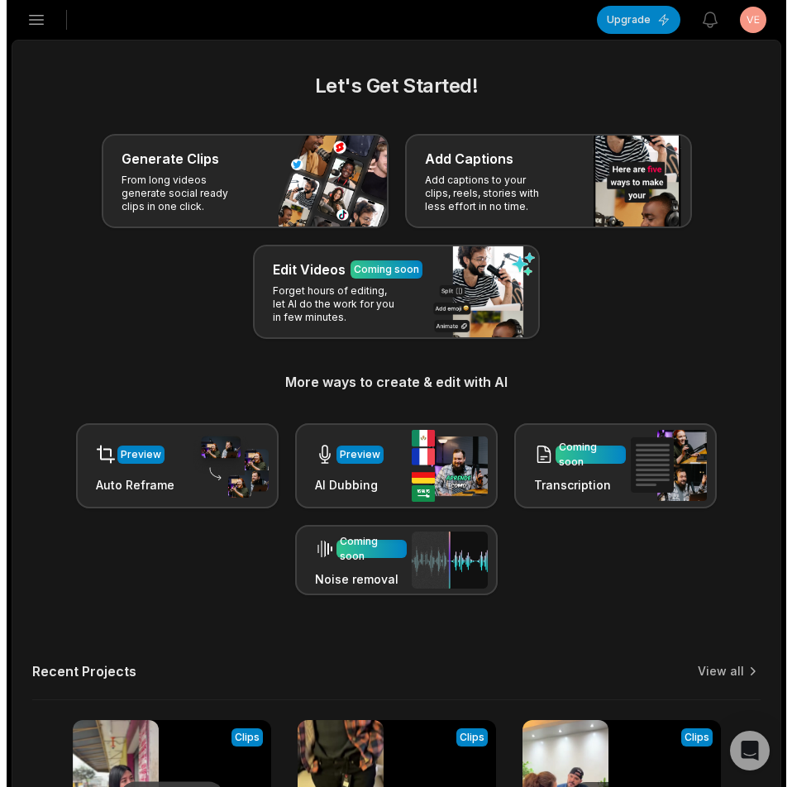
scroll to position [236, 0]
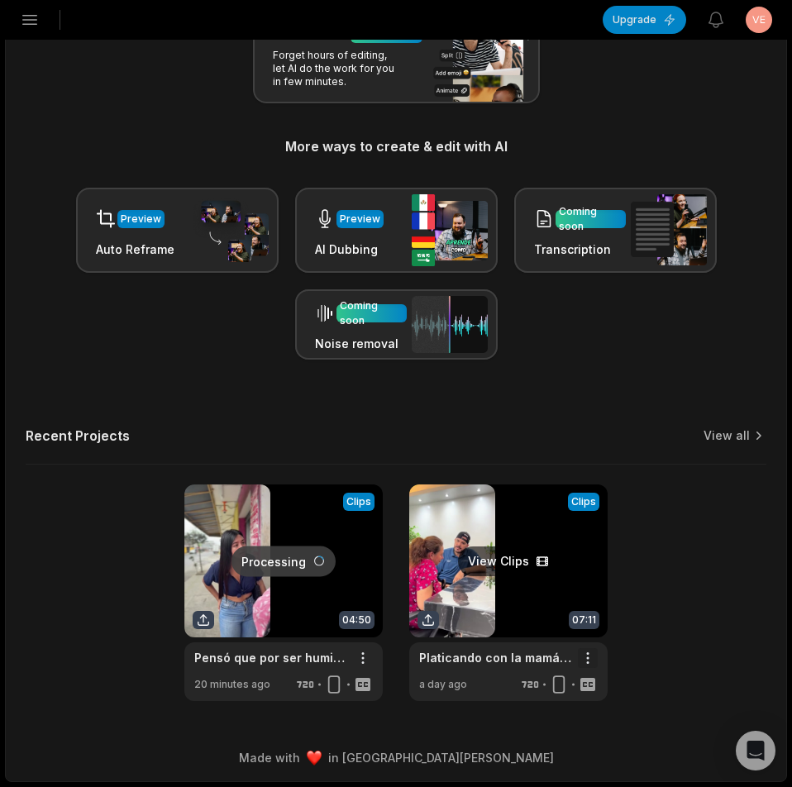
click at [578, 552] on html "LS Ldsyufei@telegmail.com's Studio Create Project Home Projects Brand template …" at bounding box center [396, 157] width 792 height 787
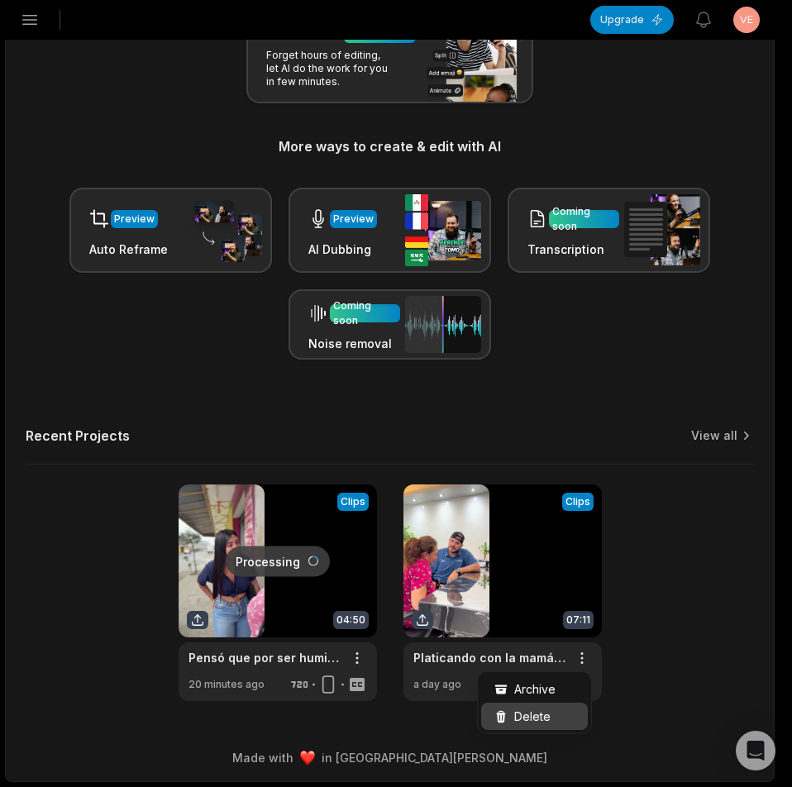
click at [522, 715] on span "Delete" at bounding box center [532, 716] width 36 height 17
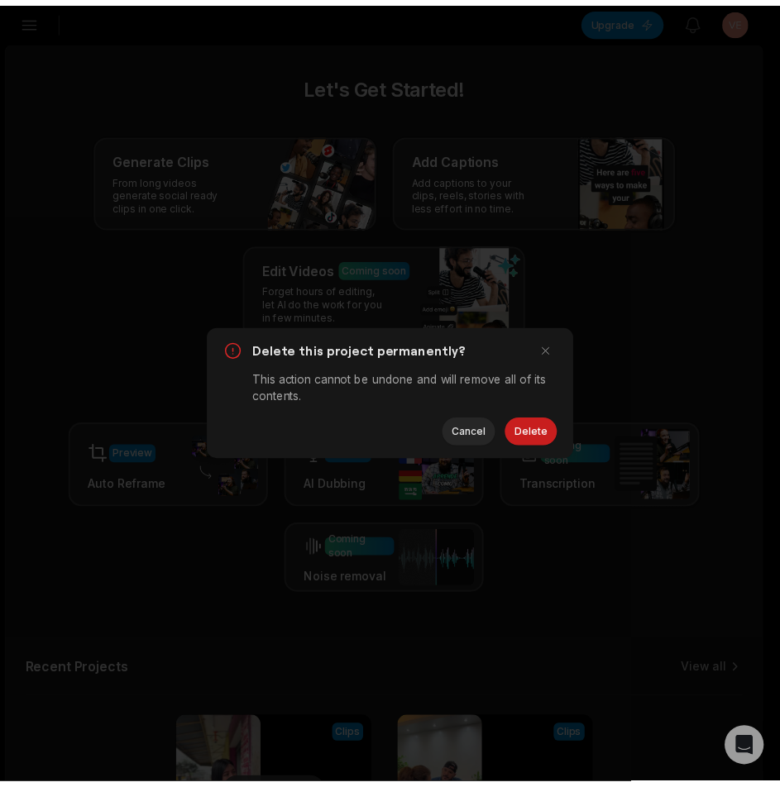
scroll to position [0, 0]
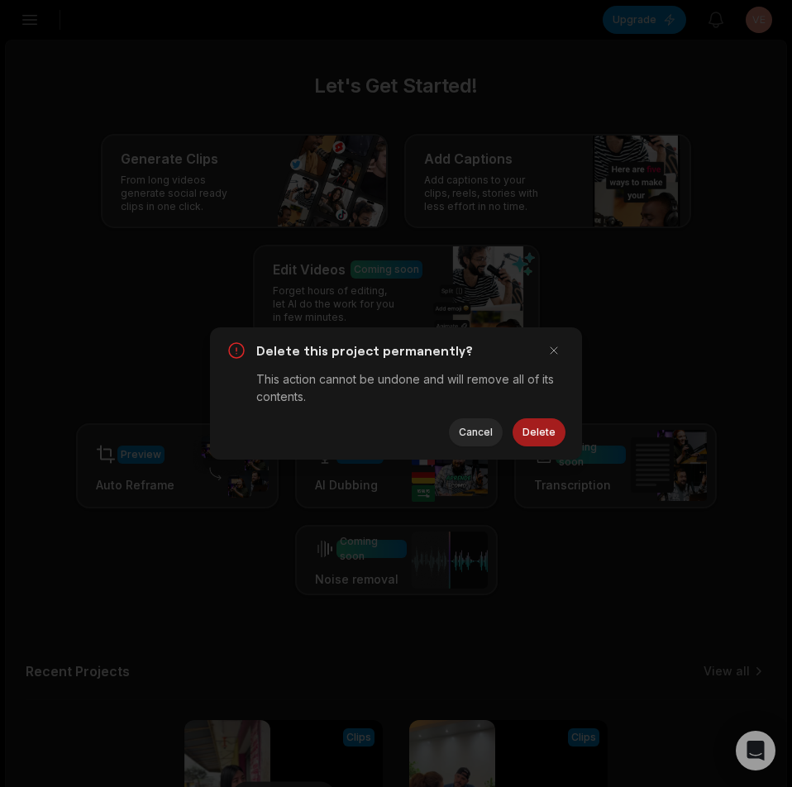
click at [542, 425] on button "Delete" at bounding box center [539, 432] width 53 height 28
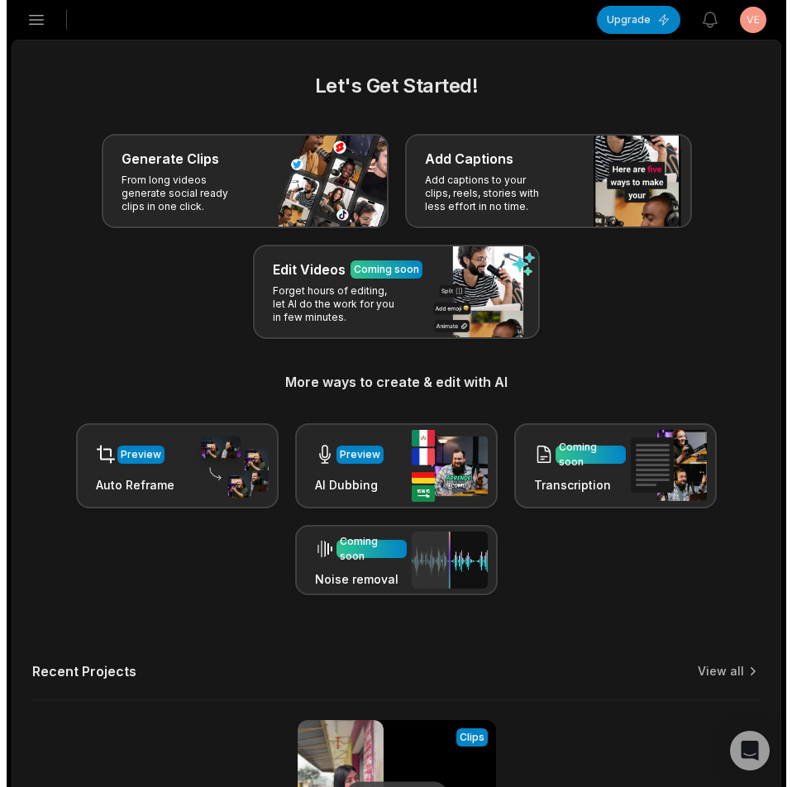
scroll to position [236, 0]
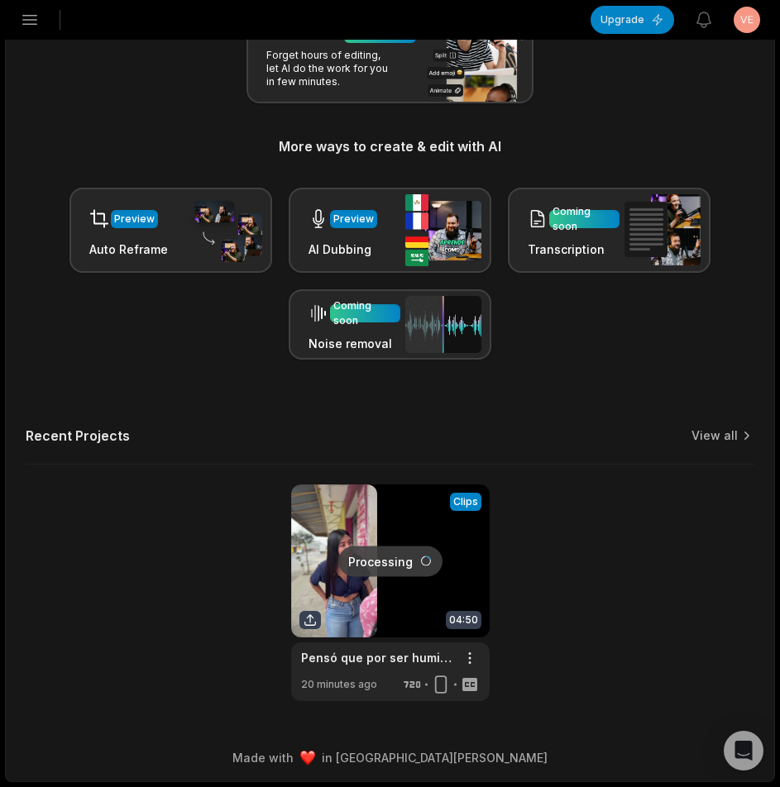
click at [31, 13] on icon "button" at bounding box center [30, 20] width 20 height 20
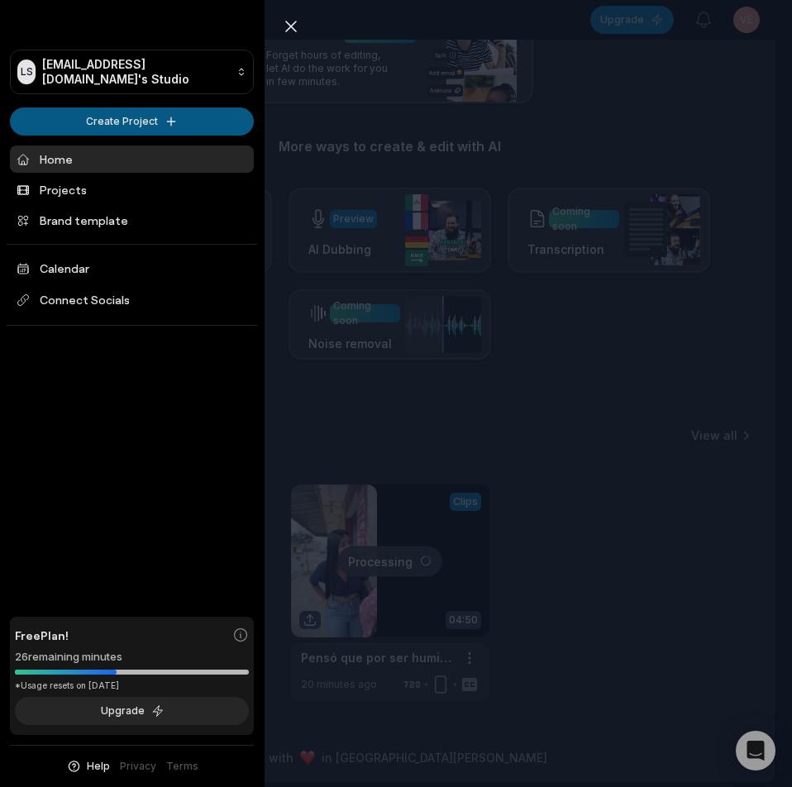
click at [110, 117] on html "LS Ldsyufei@telegmail.com's Studio Create Project Home Projects Brand template …" at bounding box center [396, 157] width 792 height 787
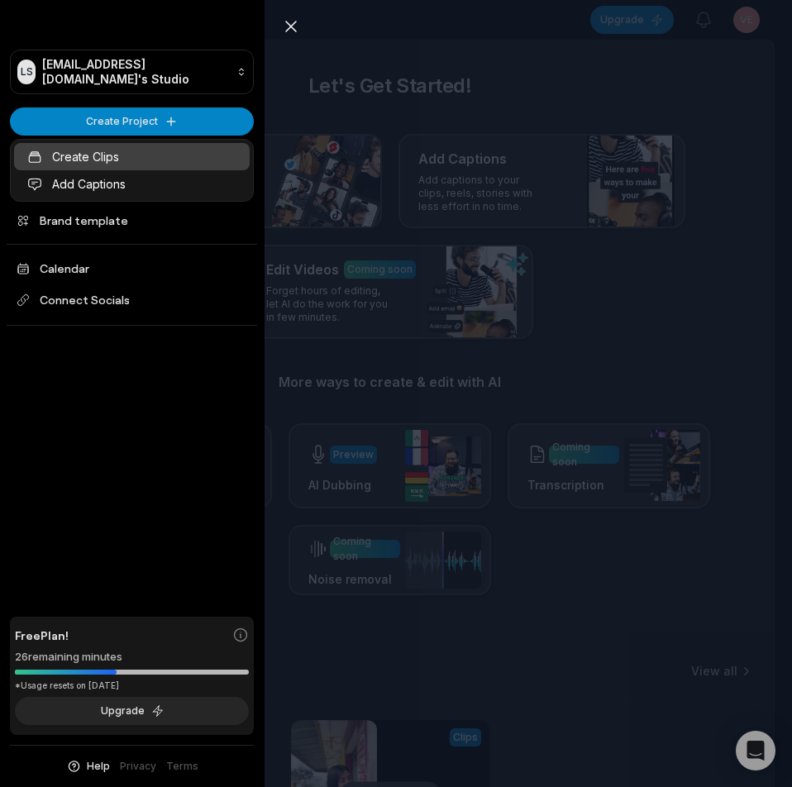
click at [121, 158] on link "Create Clips" at bounding box center [132, 156] width 236 height 27
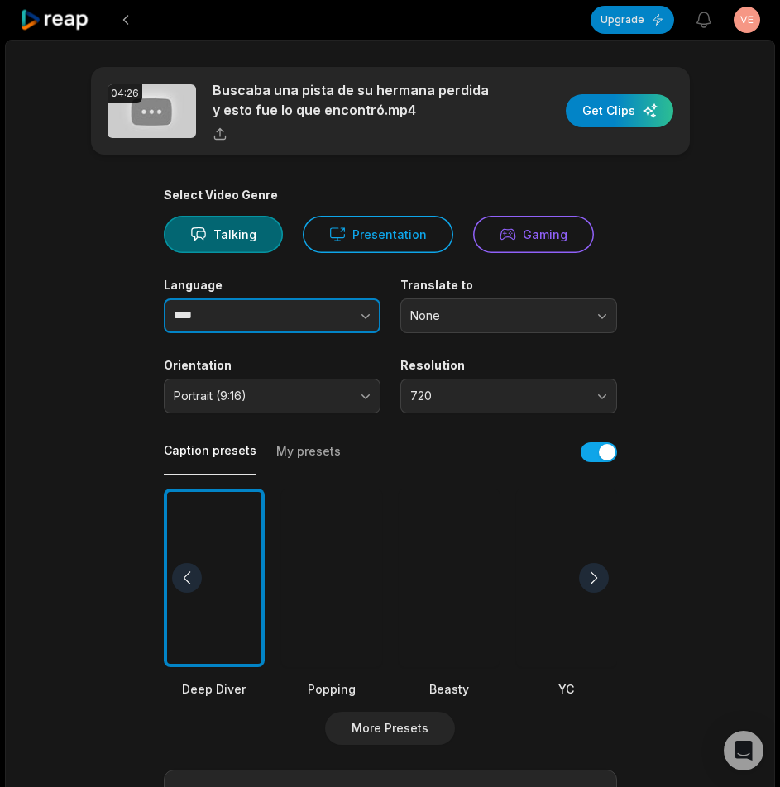
click at [297, 313] on button "button" at bounding box center [332, 316] width 94 height 35
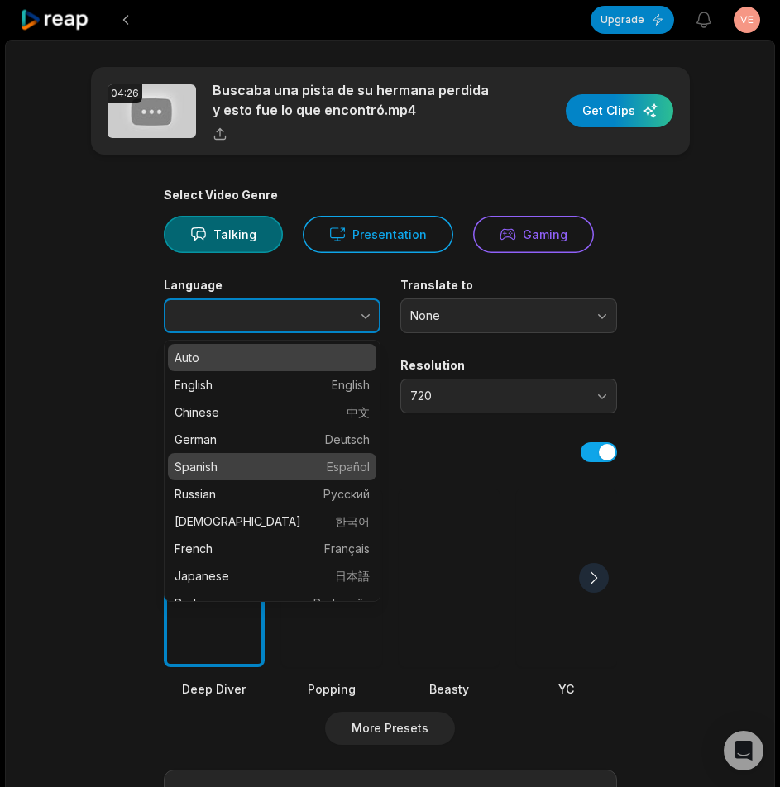
type input "*******"
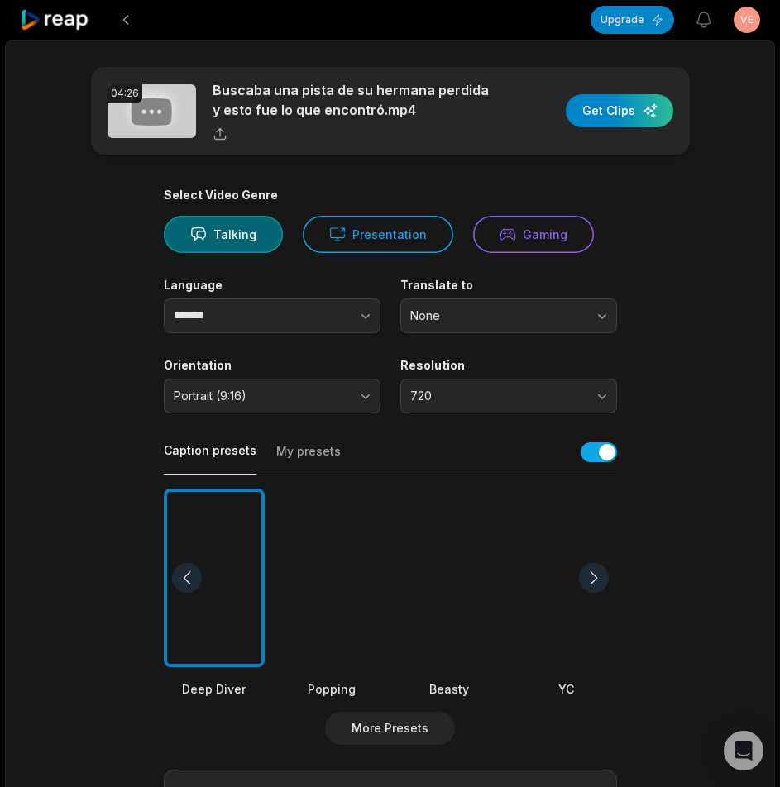
click at [307, 571] on div at bounding box center [331, 578] width 101 height 179
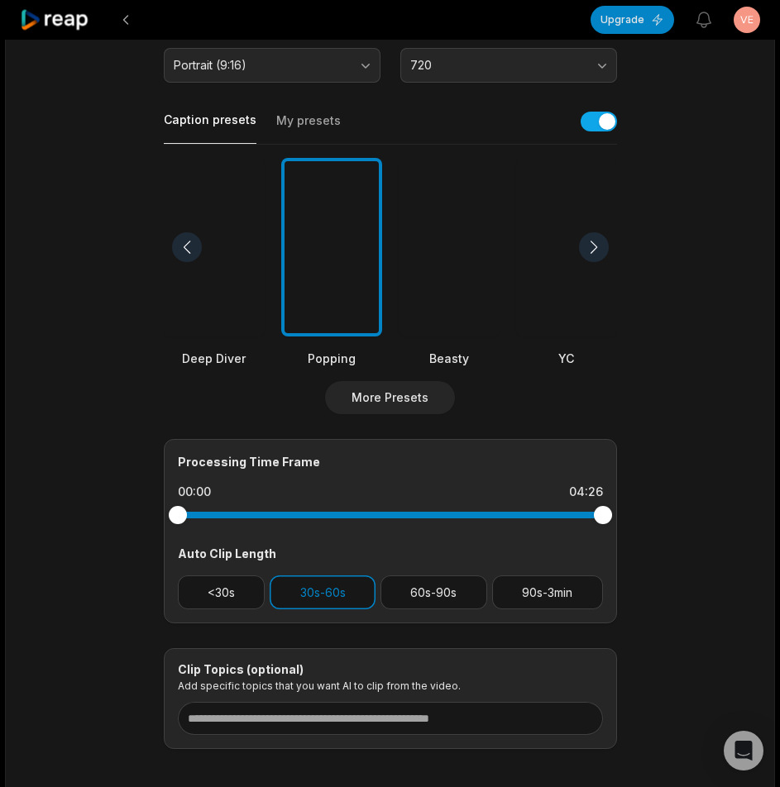
scroll to position [412, 0]
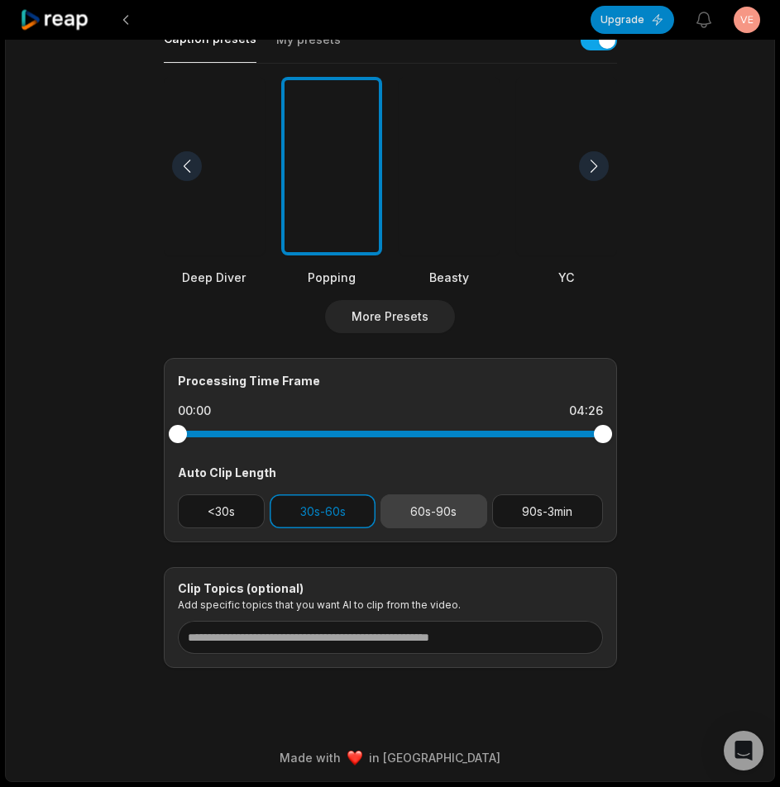
click at [429, 503] on button "60s-90s" at bounding box center [433, 511] width 107 height 34
click at [338, 518] on button "30s-60s" at bounding box center [323, 511] width 106 height 34
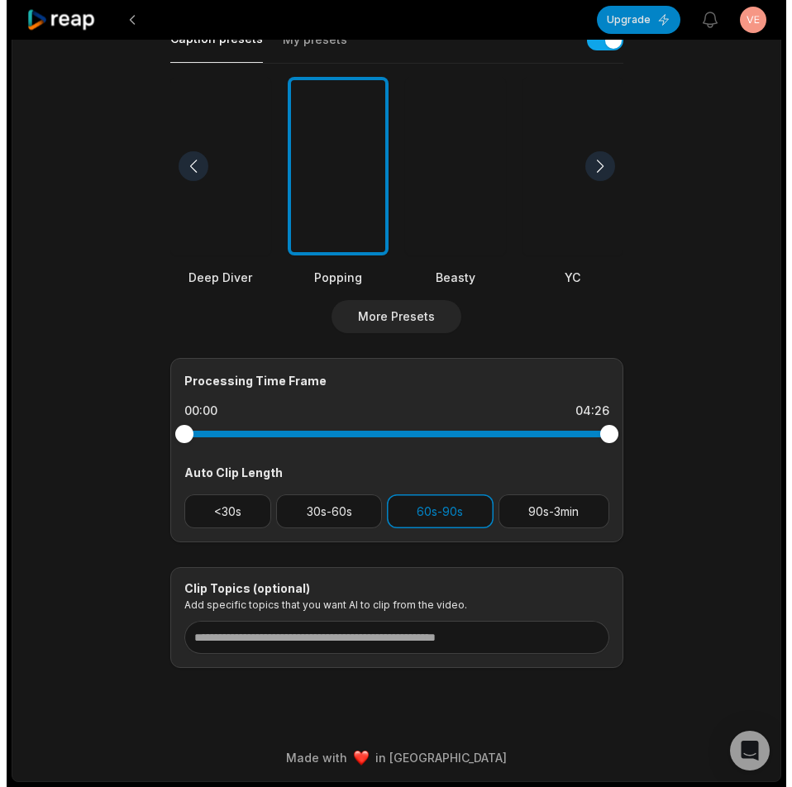
scroll to position [0, 0]
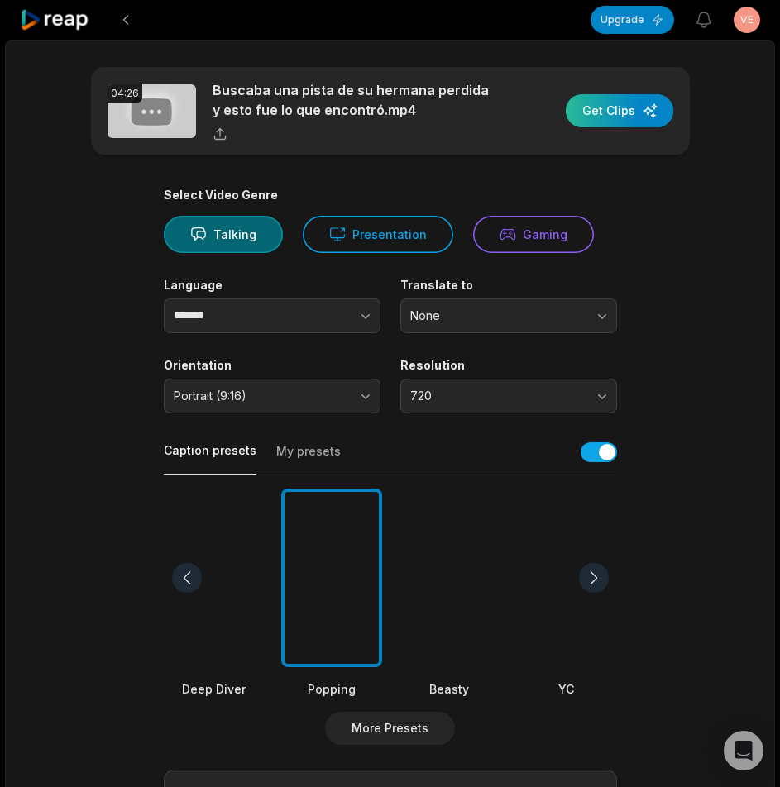
click at [628, 117] on div "button" at bounding box center [619, 110] width 107 height 33
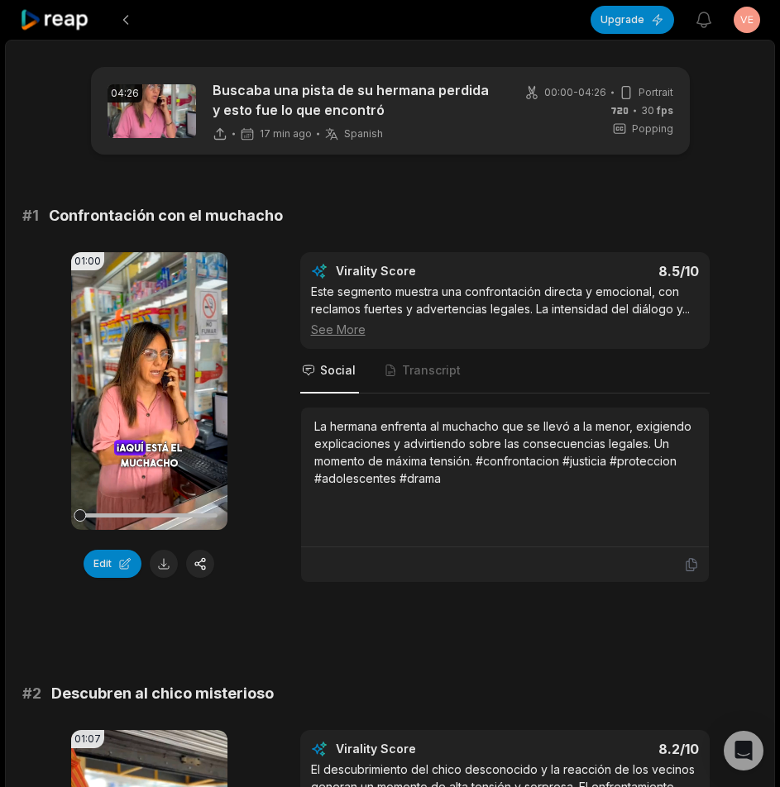
click at [83, 28] on icon at bounding box center [55, 20] width 70 height 22
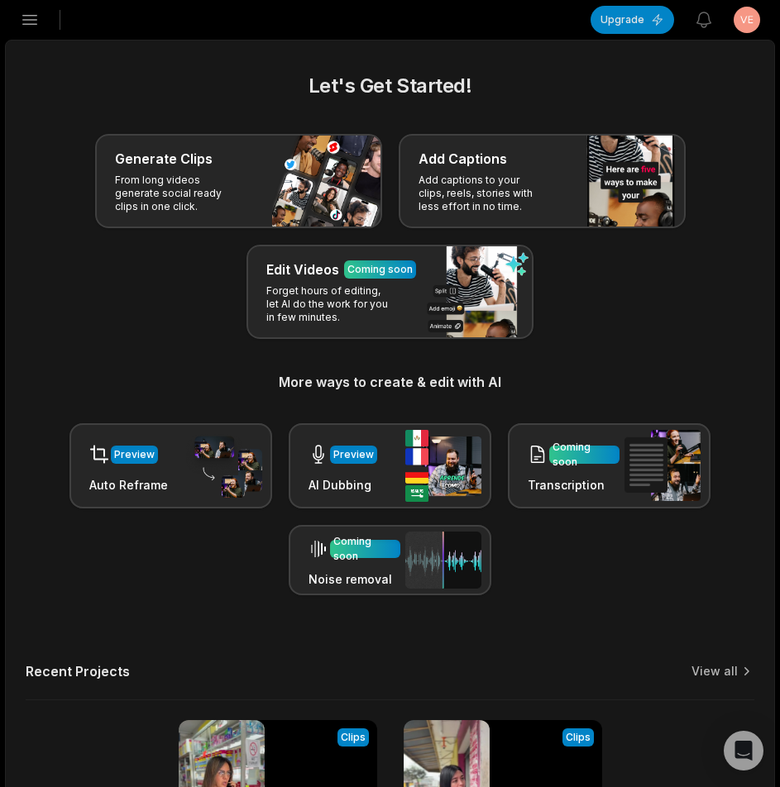
click at [35, 21] on icon "button" at bounding box center [30, 20] width 20 height 20
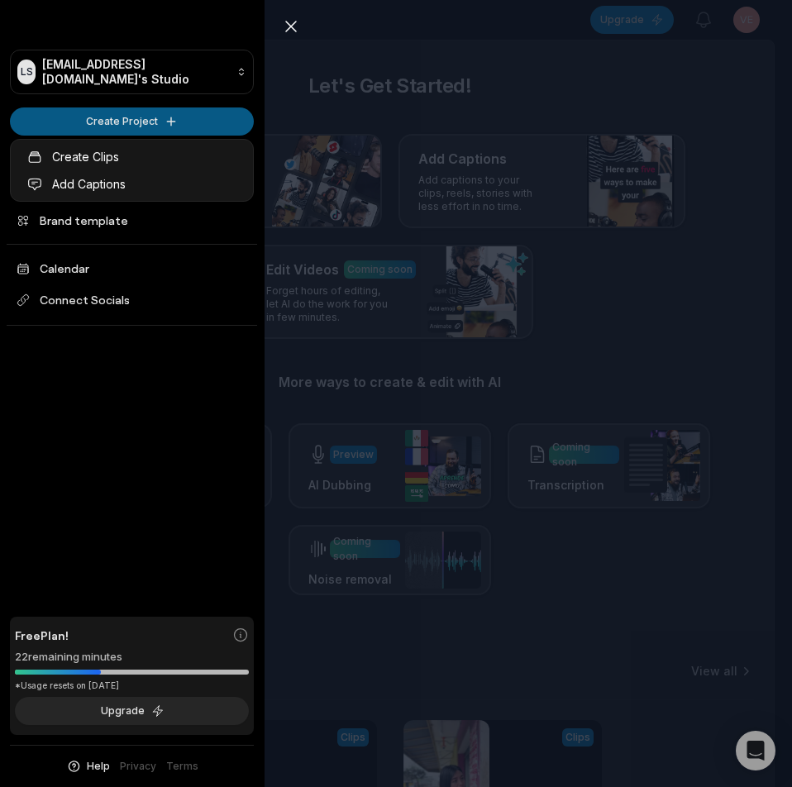
click at [138, 121] on html "LS Ldsyufei@telegmail.com's Studio Create Project Home Projects Brand template …" at bounding box center [396, 393] width 792 height 787
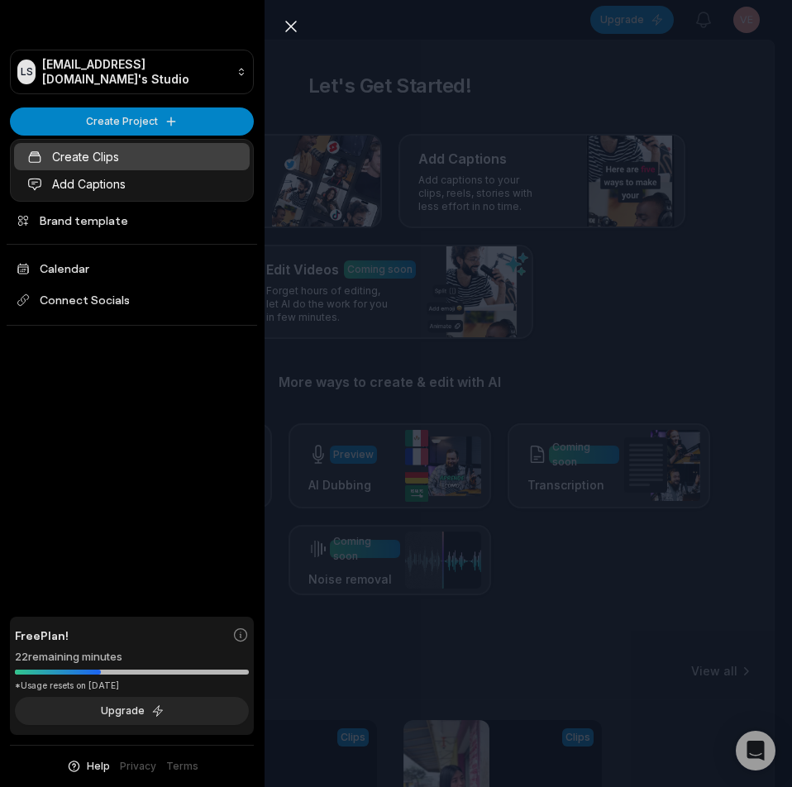
click at [143, 154] on link "Create Clips" at bounding box center [132, 156] width 236 height 27
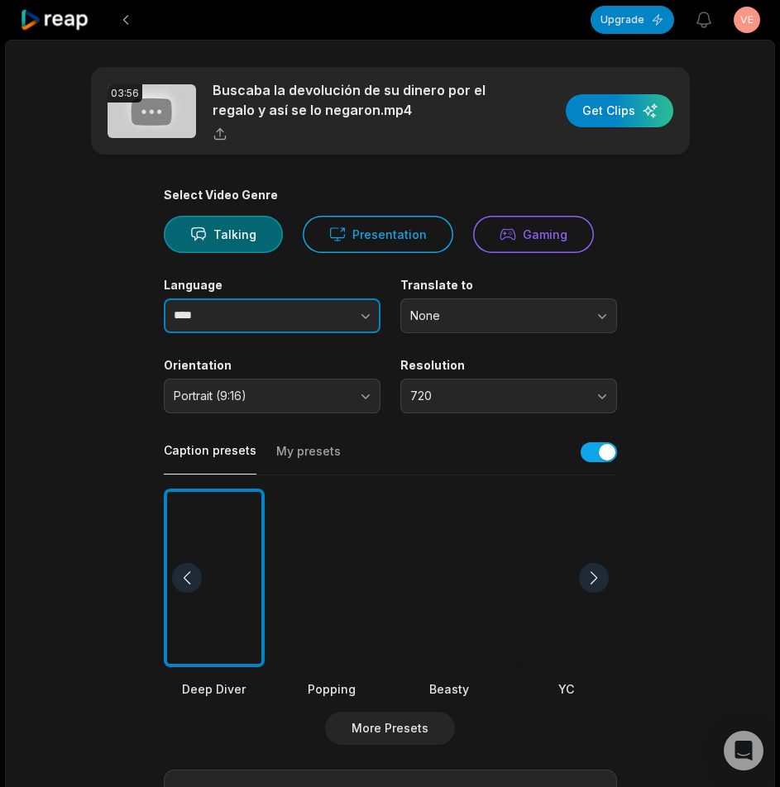
click at [286, 308] on button "button" at bounding box center [332, 316] width 94 height 35
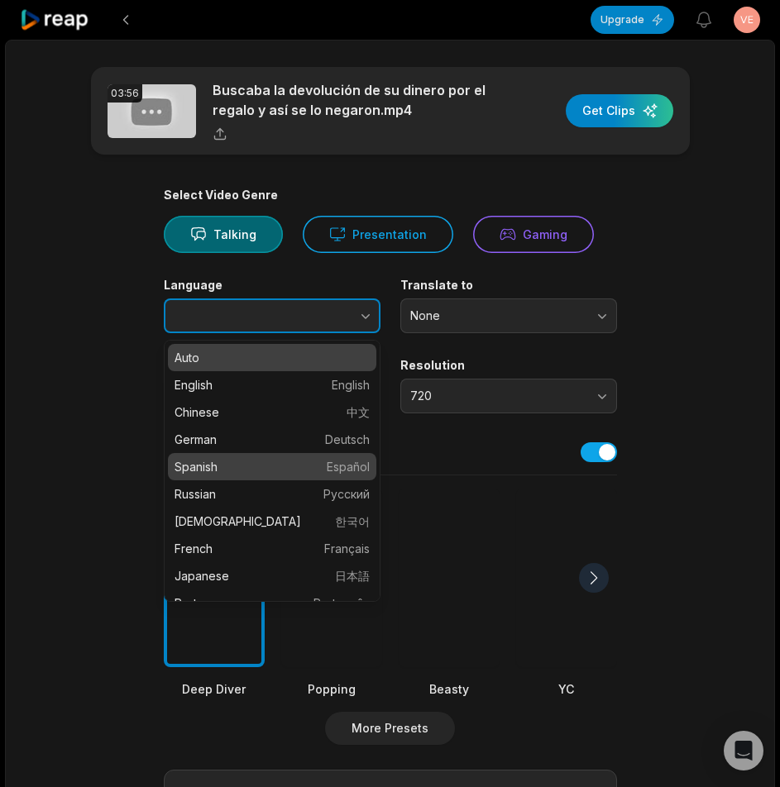
type input "*******"
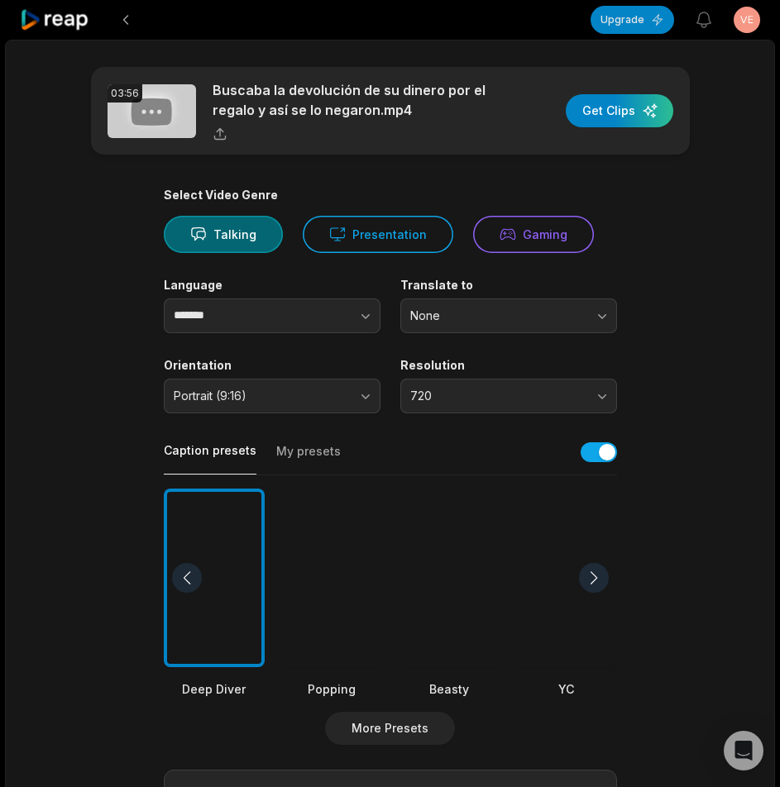
click at [305, 552] on div at bounding box center [331, 578] width 101 height 179
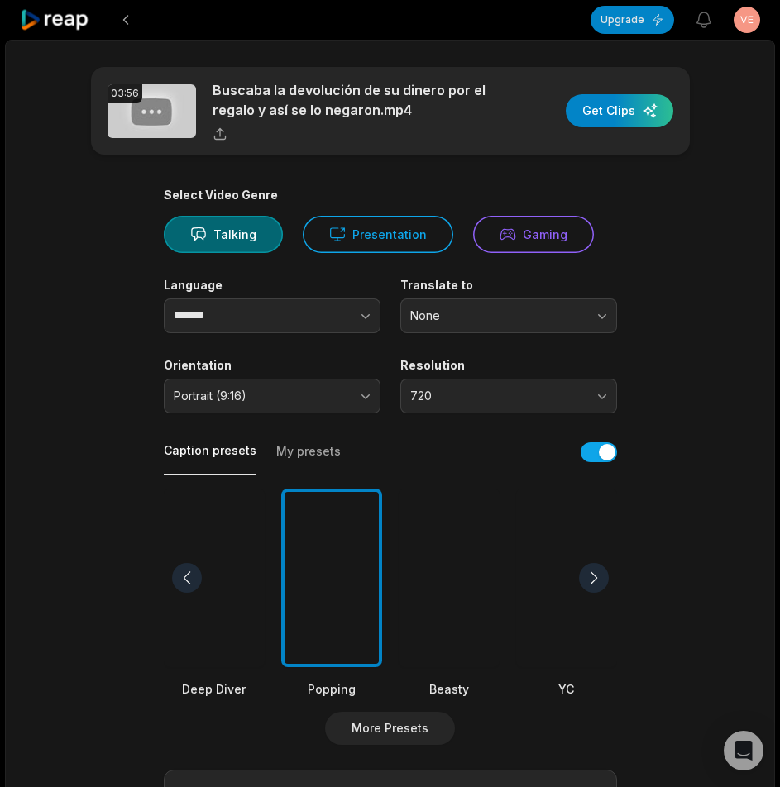
scroll to position [331, 0]
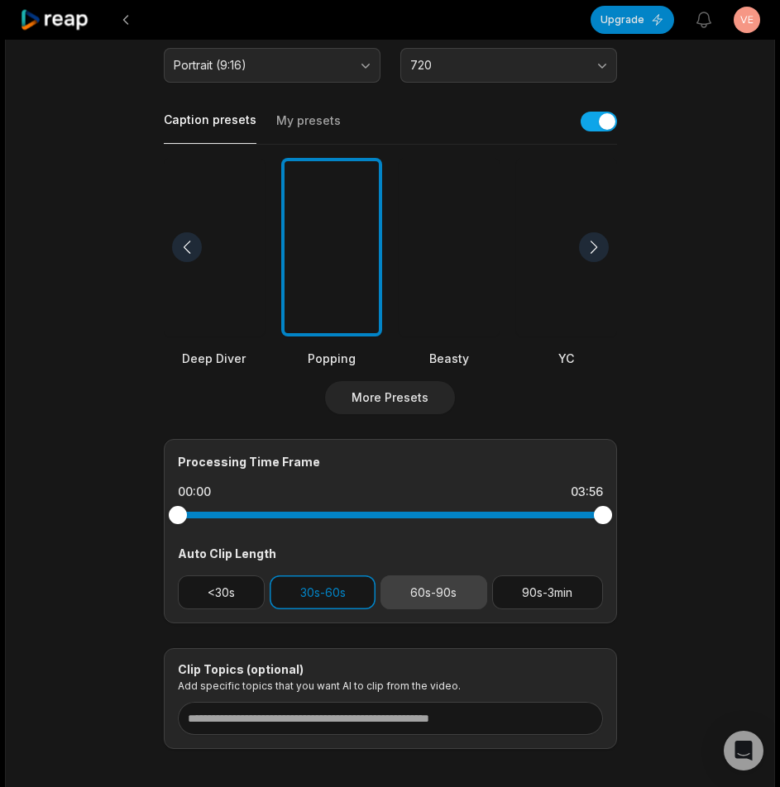
click at [426, 590] on button "60s-90s" at bounding box center [433, 593] width 107 height 34
click at [333, 599] on button "30s-60s" at bounding box center [323, 593] width 106 height 34
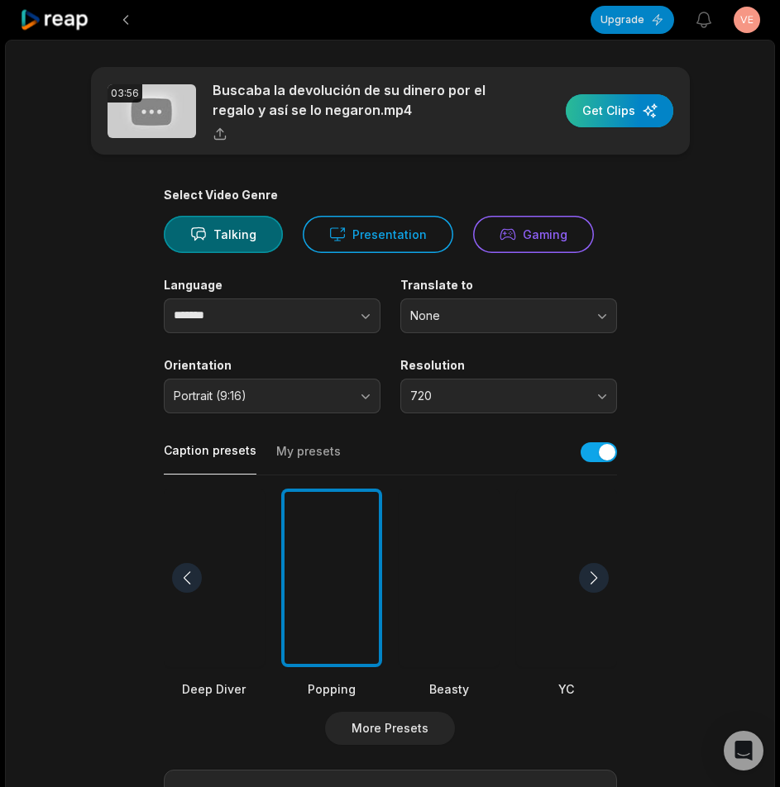
click at [639, 115] on div "button" at bounding box center [619, 110] width 107 height 33
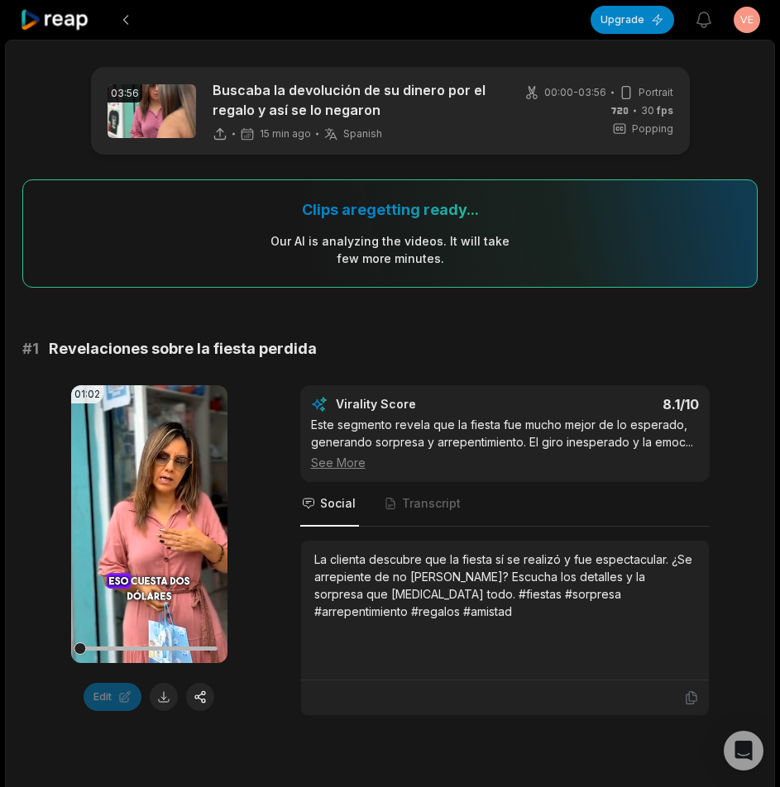
click at [50, 22] on icon at bounding box center [55, 20] width 70 height 22
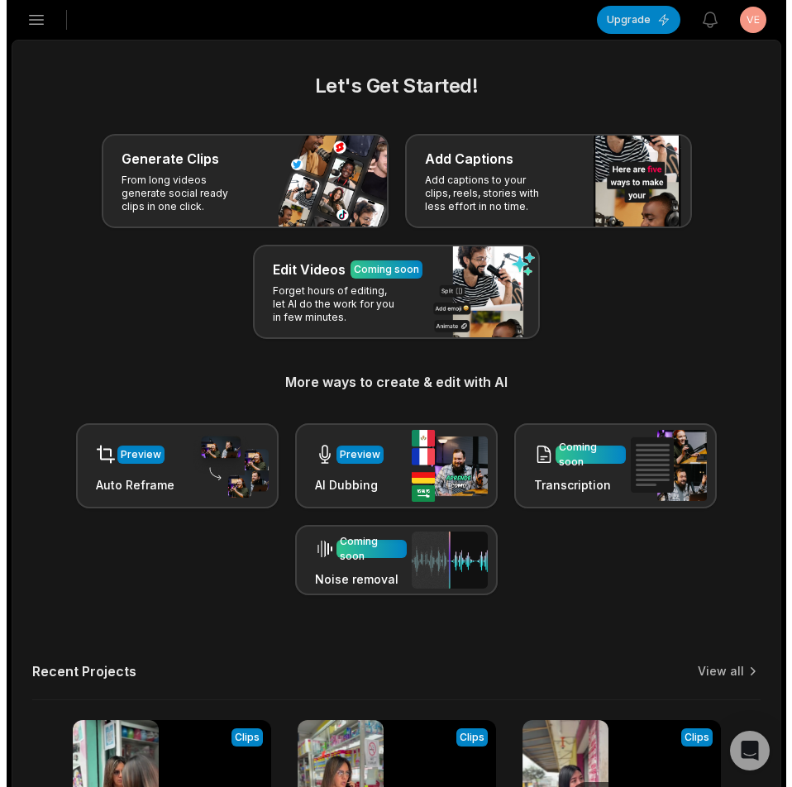
scroll to position [236, 0]
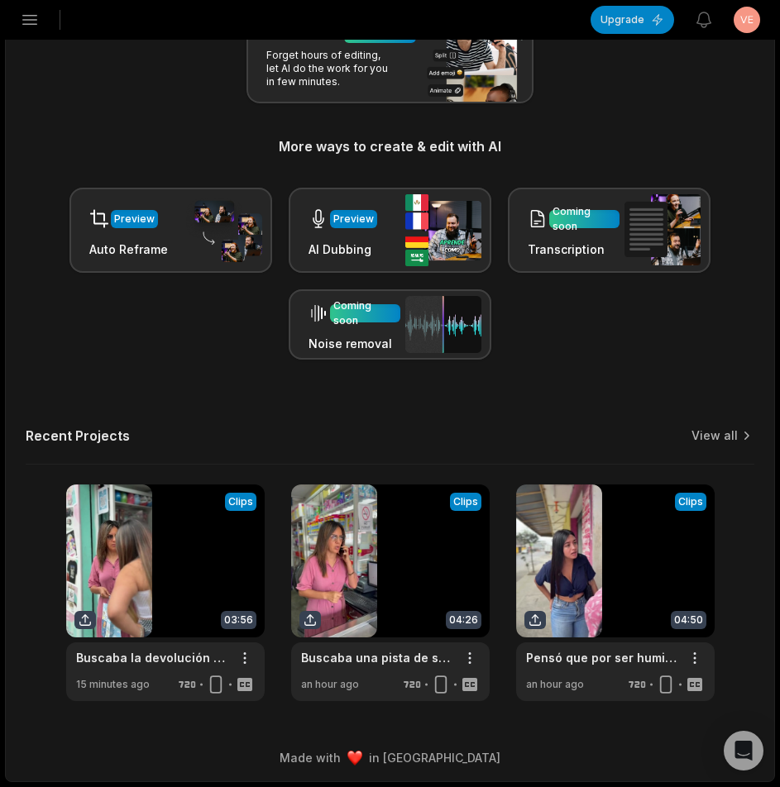
click at [26, 29] on icon "button" at bounding box center [30, 20] width 20 height 20
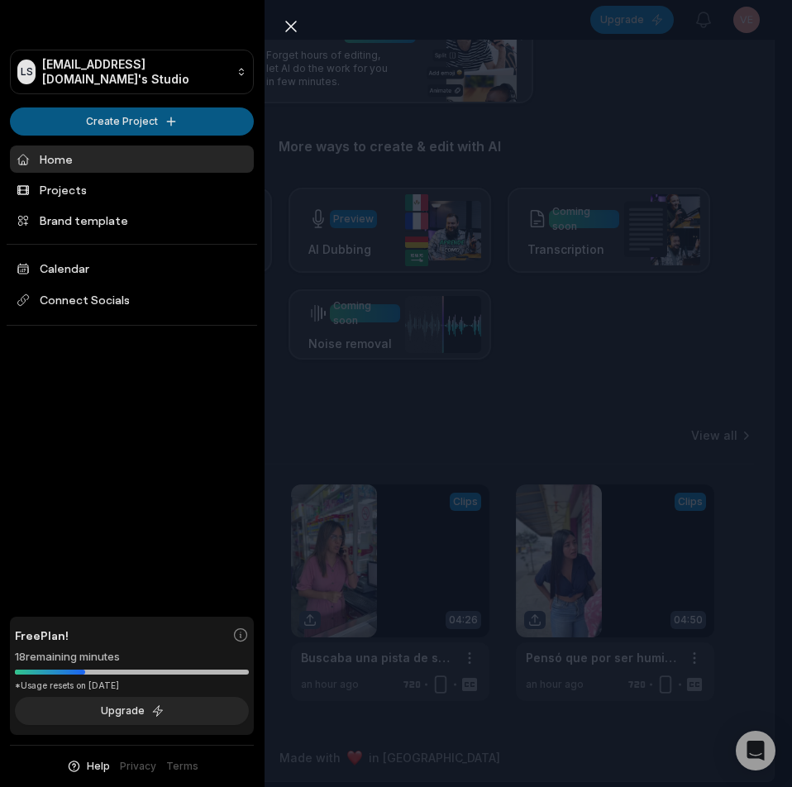
scroll to position [0, 0]
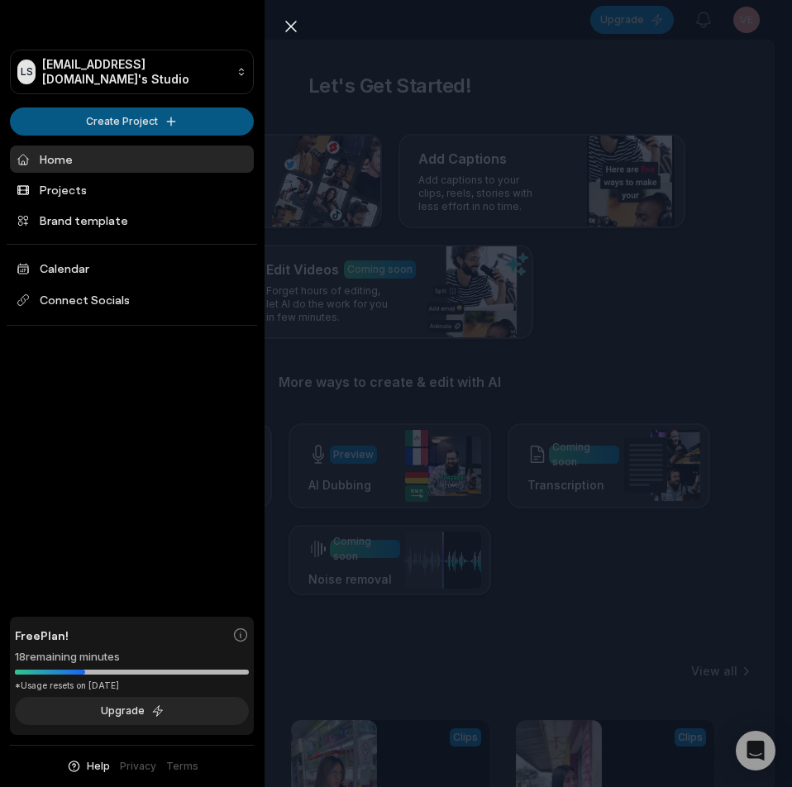
click at [97, 124] on html "LS Ldsyufei@telegmail.com's Studio Create Project Home Projects Brand template …" at bounding box center [396, 393] width 792 height 787
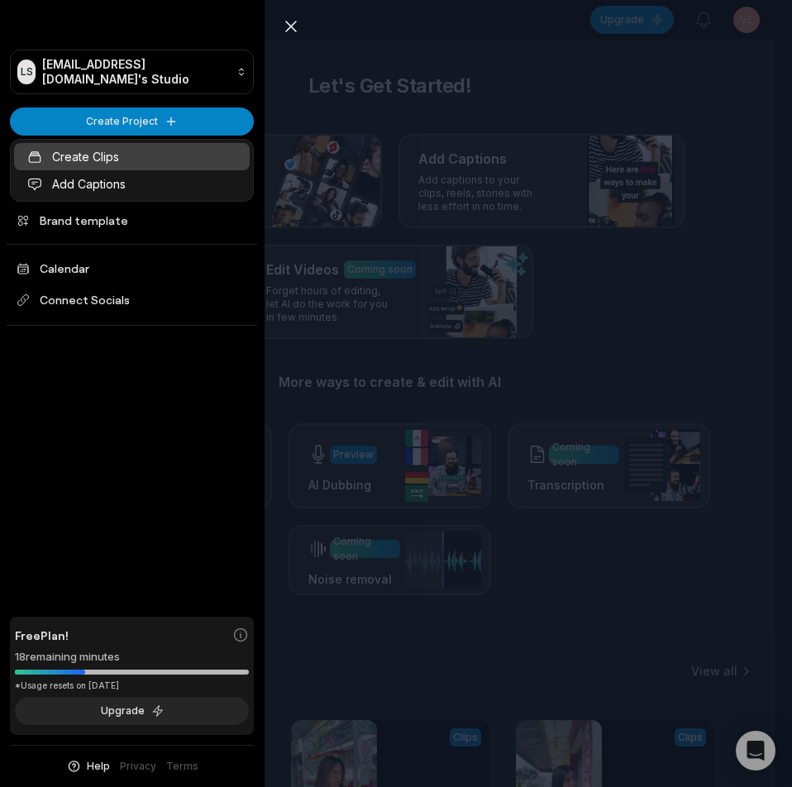
click at [132, 150] on link "Create Clips" at bounding box center [132, 156] width 236 height 27
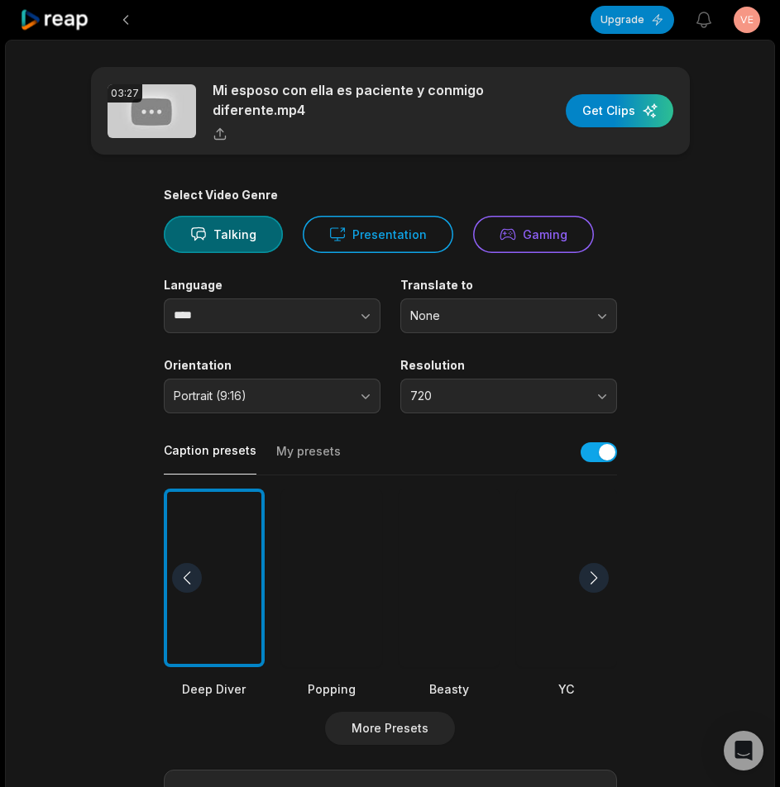
click at [321, 564] on div at bounding box center [331, 578] width 101 height 179
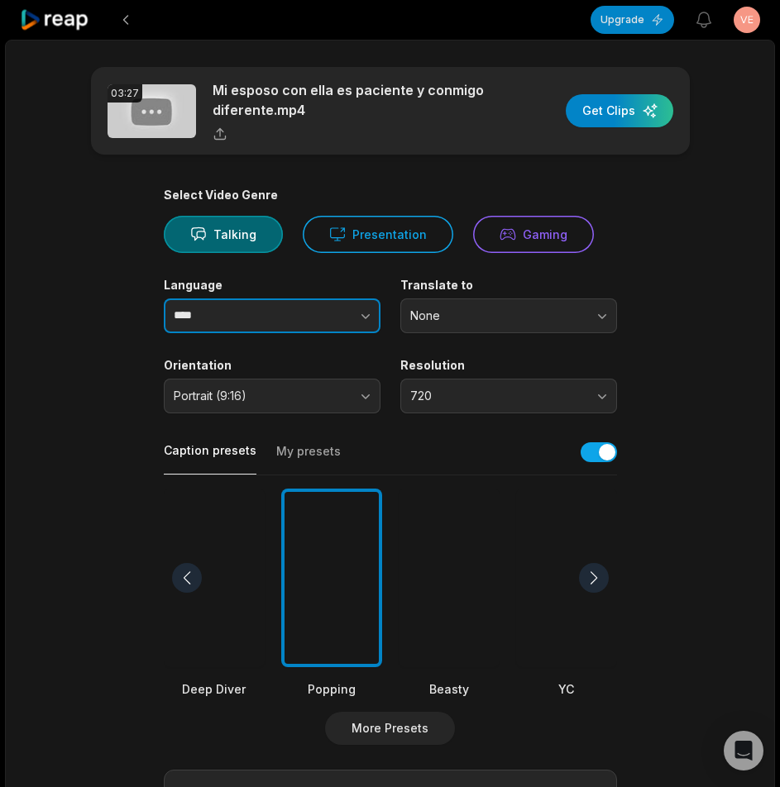
click at [303, 308] on button "button" at bounding box center [332, 316] width 94 height 35
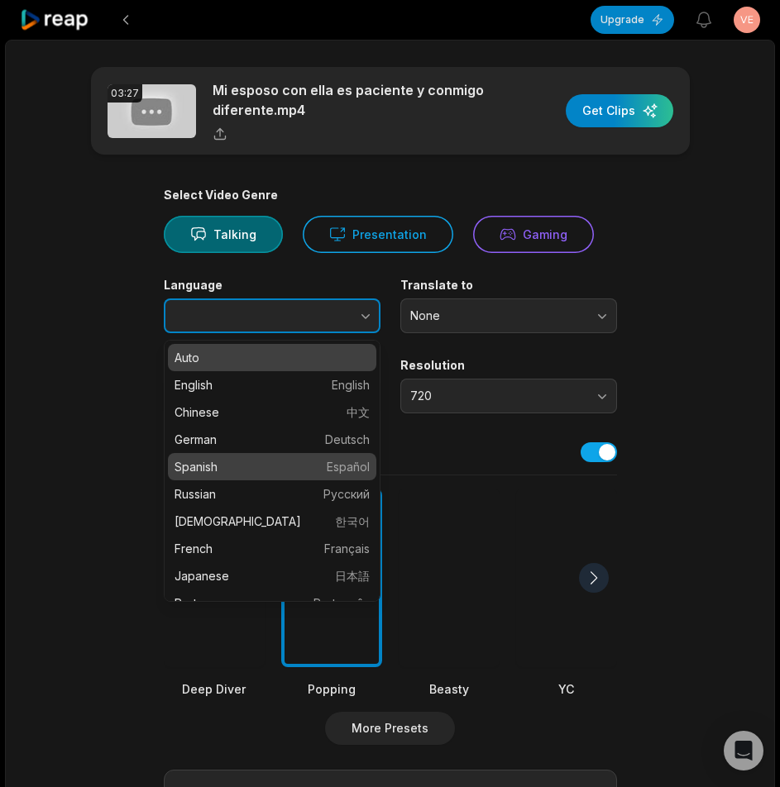
type input "*******"
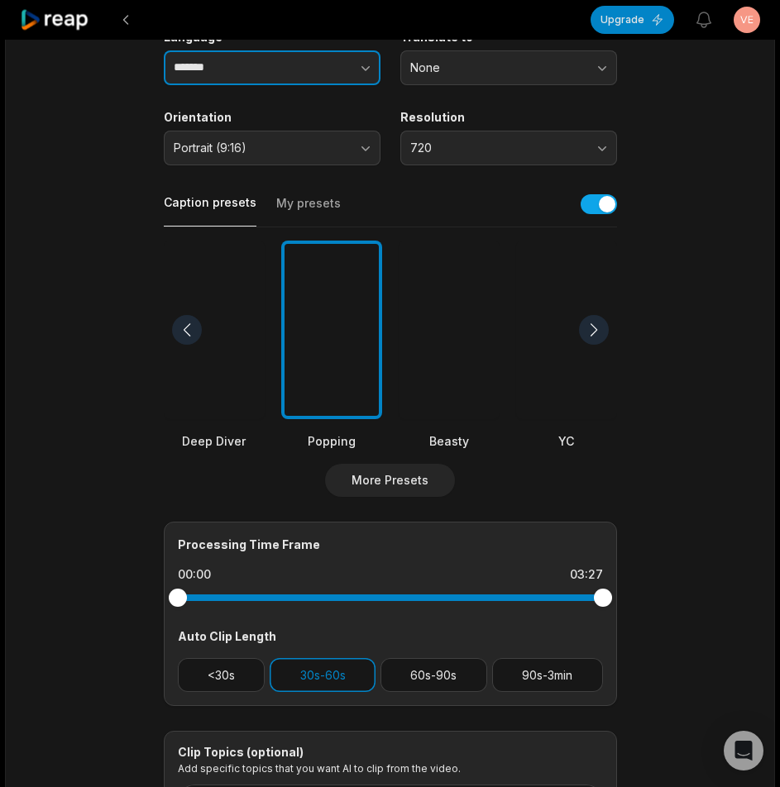
scroll to position [412, 0]
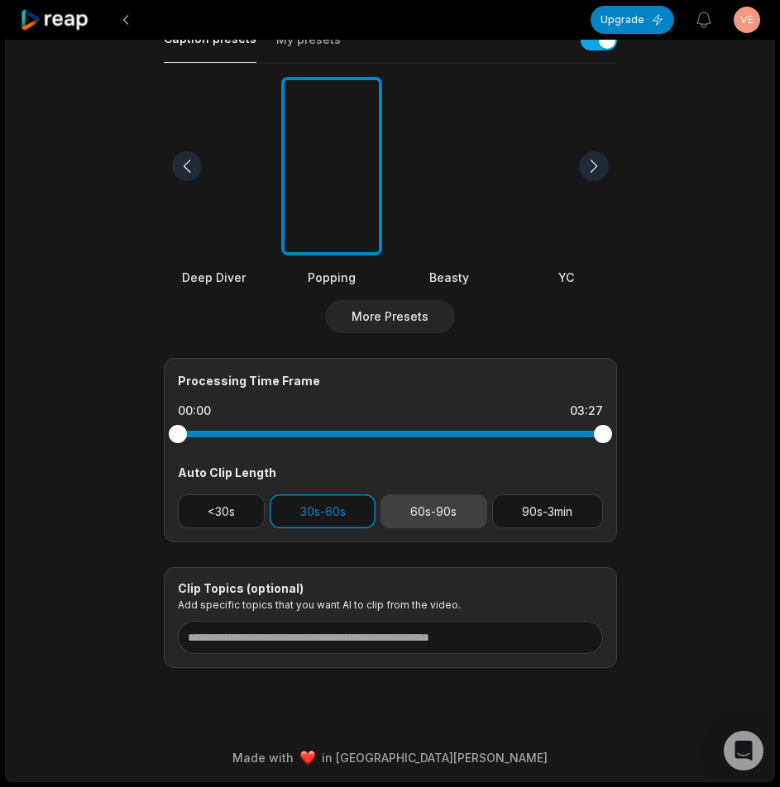
click at [418, 497] on button "60s-90s" at bounding box center [433, 511] width 107 height 34
click at [346, 514] on button "30s-60s" at bounding box center [323, 511] width 106 height 34
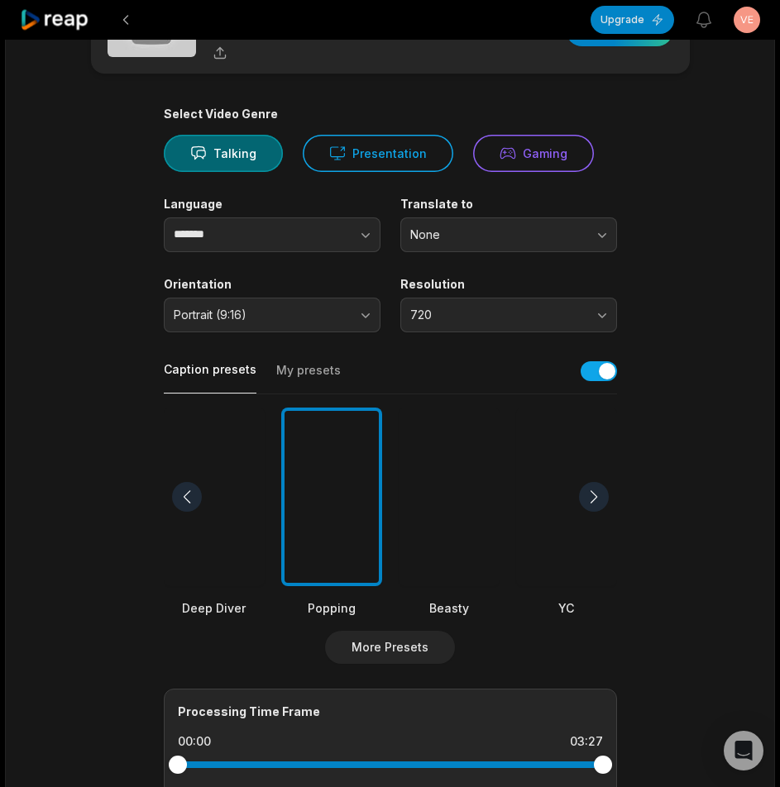
scroll to position [0, 0]
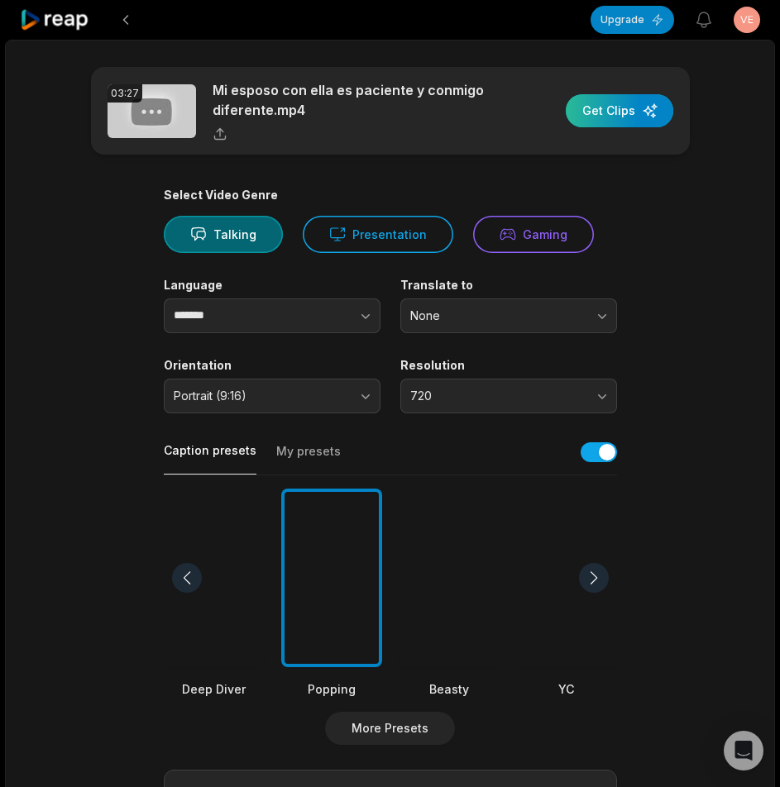
click at [618, 113] on div "button" at bounding box center [619, 110] width 107 height 33
